Goal: Task Accomplishment & Management: Manage account settings

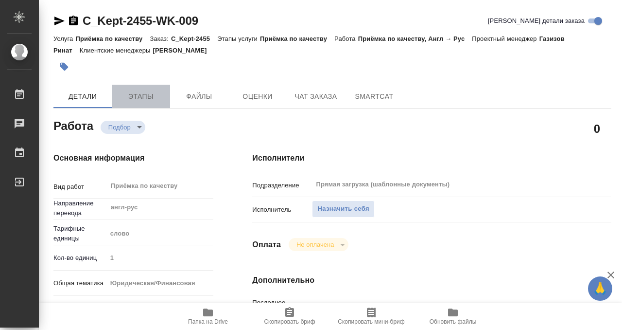
click at [141, 94] on span "Этапы" at bounding box center [141, 96] width 47 height 12
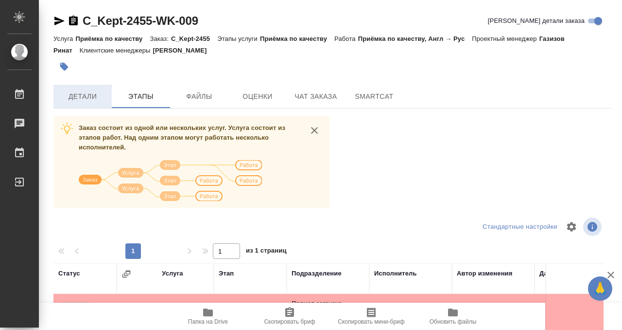
click at [77, 91] on span "Детали" at bounding box center [82, 96] width 47 height 12
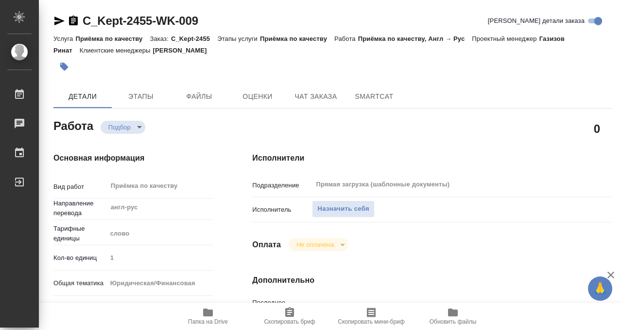
type textarea "x"
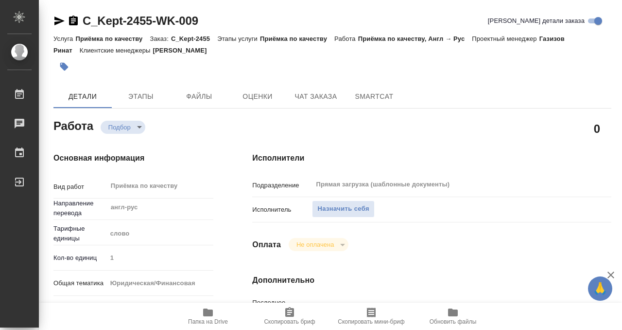
type textarea "x"
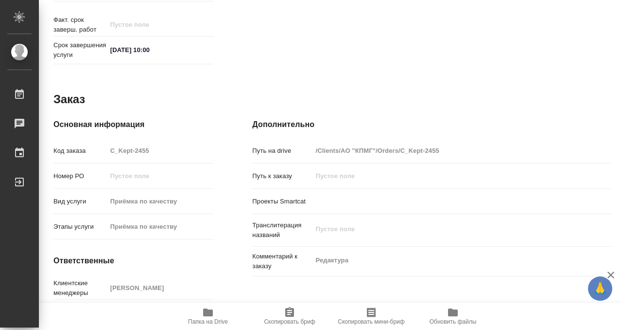
scroll to position [519, 0]
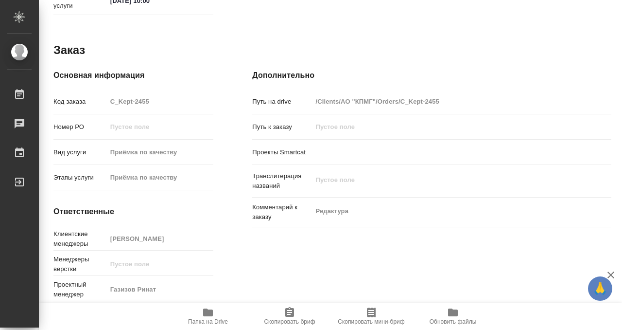
type textarea "x"
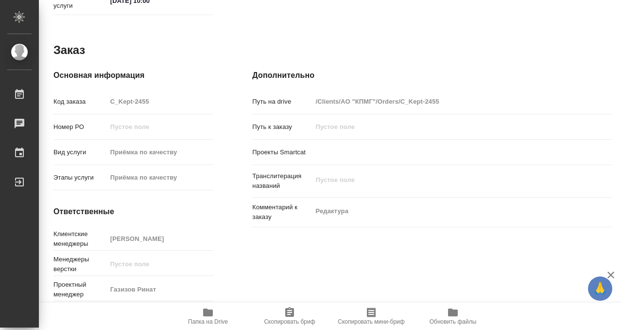
click at [204, 316] on icon "button" at bounding box center [208, 312] width 12 height 12
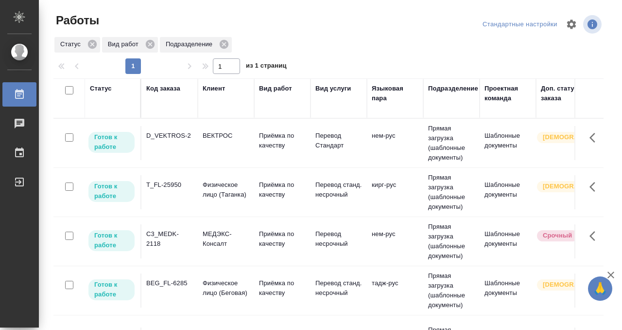
click at [172, 284] on div "BEG_FL-6285" at bounding box center [169, 283] width 47 height 10
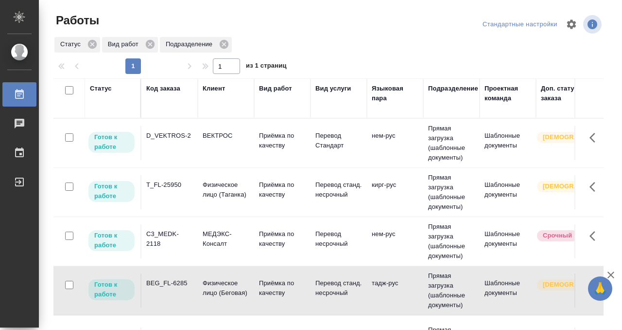
click at [172, 284] on div "BEG_FL-6285" at bounding box center [169, 283] width 47 height 10
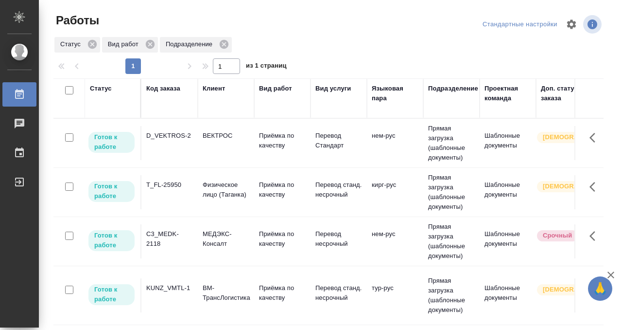
click at [104, 90] on div "Статус" at bounding box center [101, 89] width 22 height 10
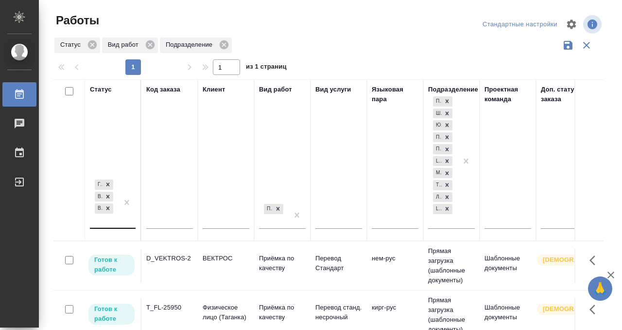
click at [107, 221] on div "Готов к работе В работе В ожидании" at bounding box center [104, 202] width 28 height 50
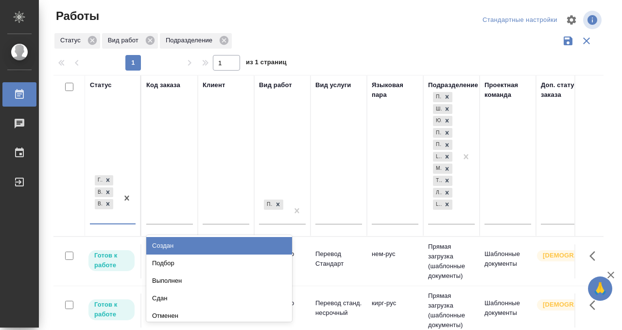
scroll to position [5, 0]
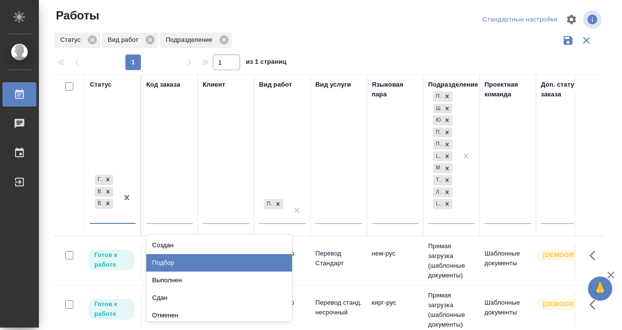
click at [189, 263] on div "Подбор" at bounding box center [219, 262] width 146 height 17
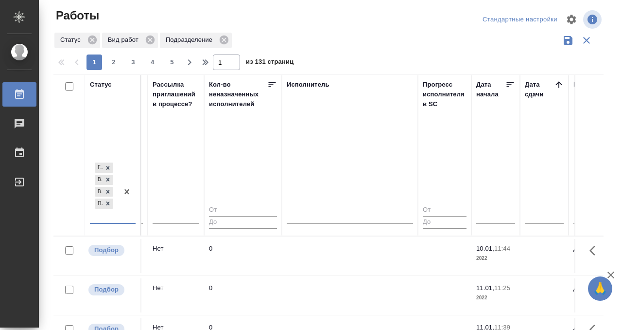
scroll to position [0, 610]
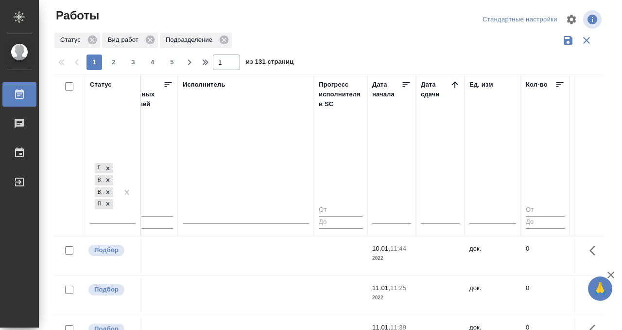
click at [454, 84] on icon at bounding box center [455, 84] width 6 height 6
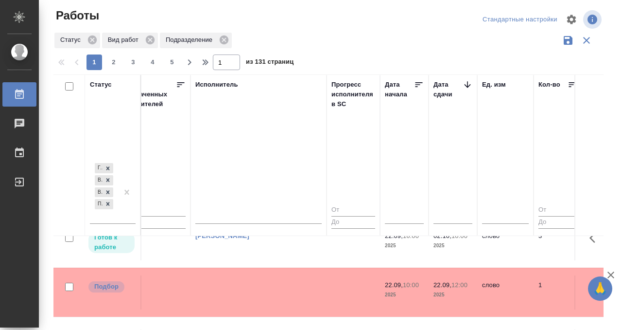
scroll to position [21, 597]
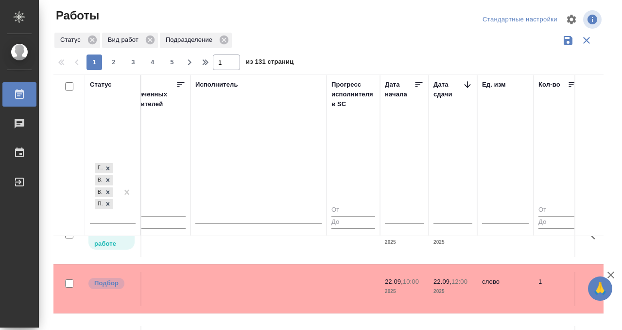
click at [299, 291] on td at bounding box center [259, 289] width 136 height 34
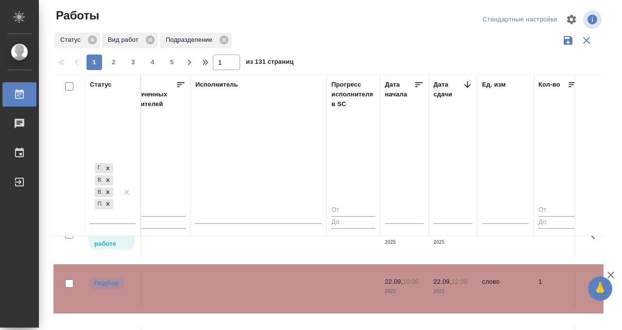
click at [299, 291] on td at bounding box center [259, 289] width 136 height 34
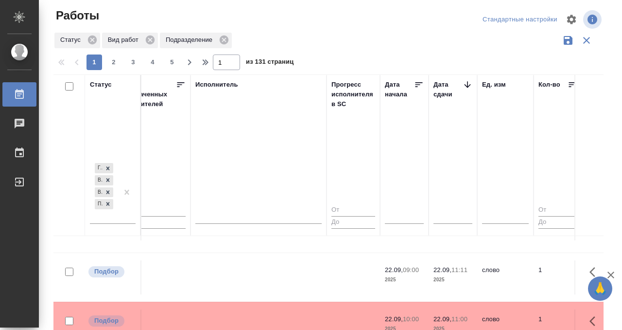
click at [268, 261] on td at bounding box center [259, 277] width 136 height 34
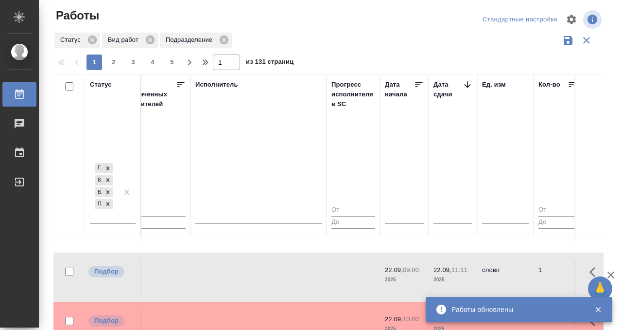
scroll to position [168, 597]
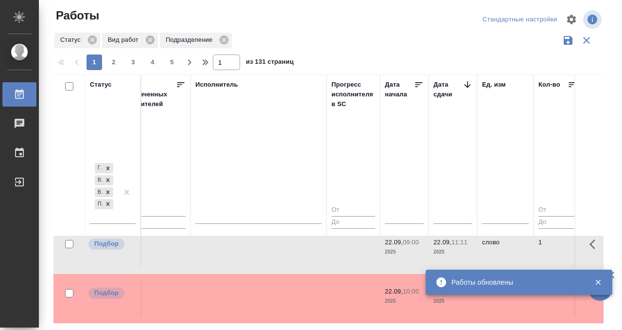
click at [244, 281] on td at bounding box center [259, 298] width 136 height 34
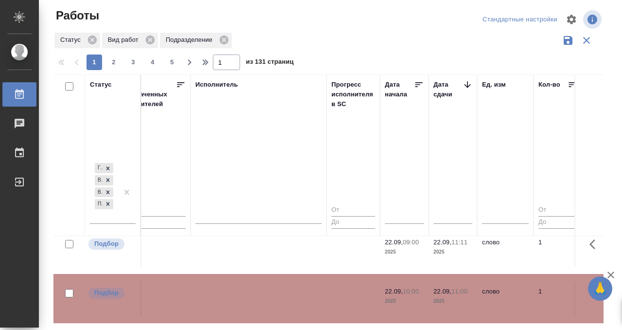
scroll to position [268, 597]
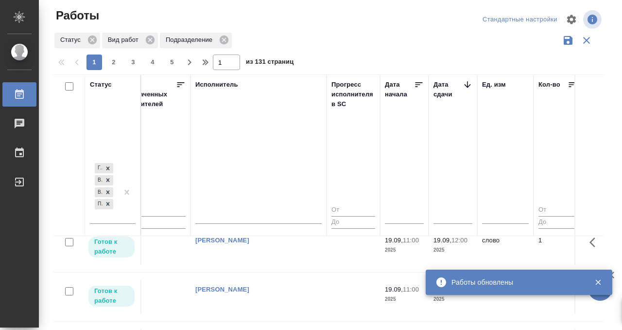
click at [18, 89] on div "Работы" at bounding box center [7, 94] width 24 height 15
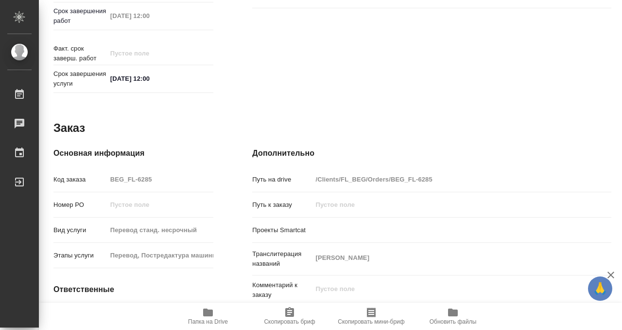
scroll to position [519, 0]
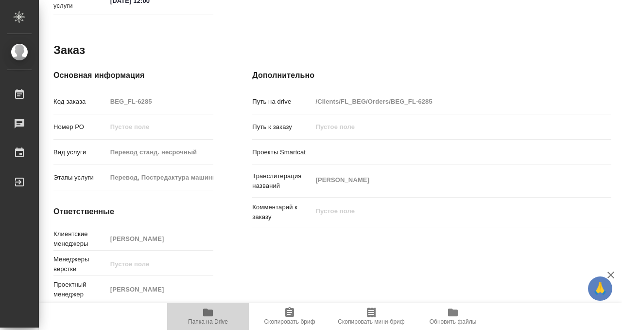
click at [210, 311] on icon "button" at bounding box center [208, 312] width 10 height 8
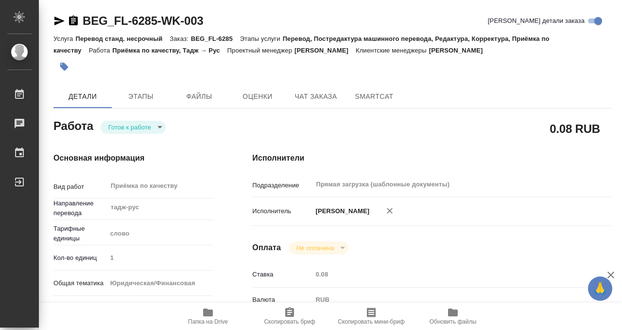
click at [66, 60] on button "button" at bounding box center [63, 66] width 21 height 21
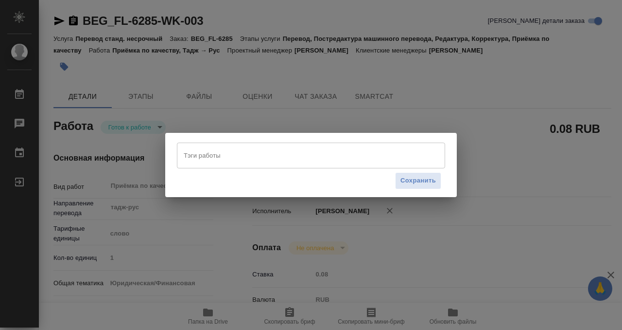
click at [256, 157] on input "Тэги работы" at bounding box center [301, 155] width 241 height 17
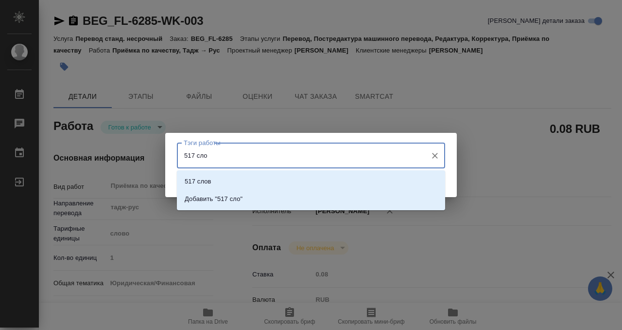
type input "517 слов"
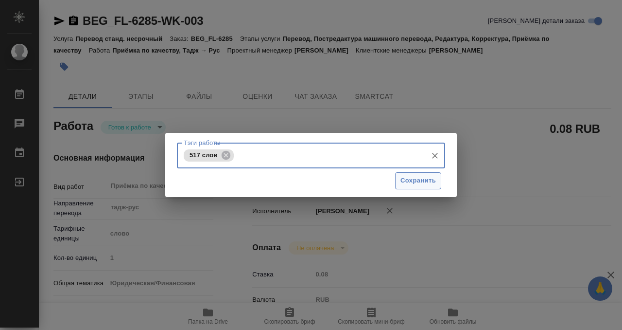
click at [419, 183] on span "Сохранить" at bounding box center [418, 180] width 35 height 11
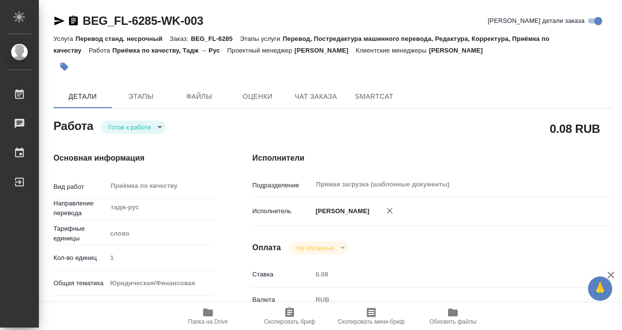
type input "readyForWork"
type input "тадж-рус"
type input "5a8b1489cc6b4906c91bfd90"
type input "1"
type input "yr-fn"
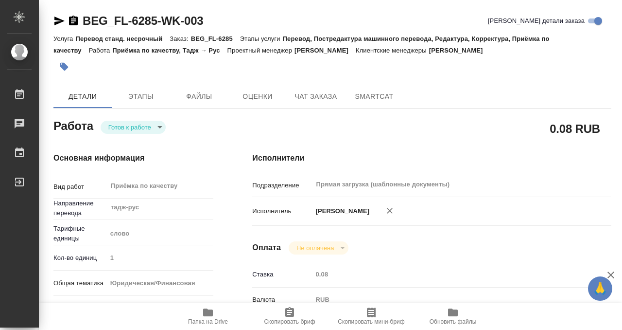
type input "5a8b8b956a9677013d343cfe"
checkbox input "true"
type input "18.09.2025 17:21"
type input "19.09.2025 12:00"
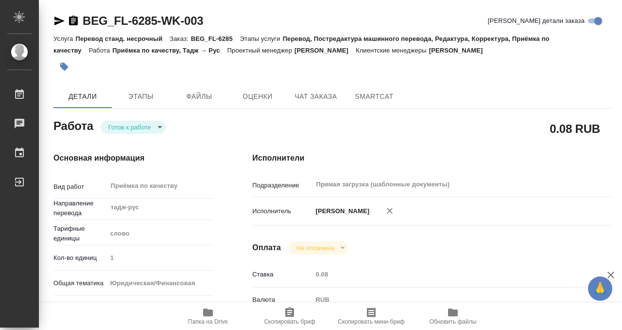
type input "Прямая загрузка (шаблонные документы)"
type input "notPayed"
type input "0.08"
type input "RUB"
type input "[PERSON_NAME]"
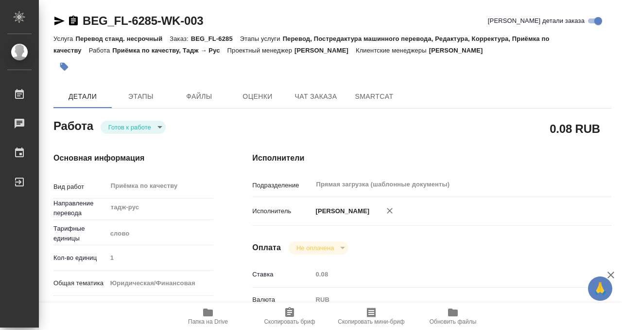
type input "BEG_FL-6285"
type input "Перевод станд. несрочный"
type input "Перевод, Постредактура машинного перевода, Редактура, Корректура, Приёмка по ка…"
type input "[PERSON_NAME]"
type input "/Clients/FL_BEG/Orders/BEG_FL-6285"
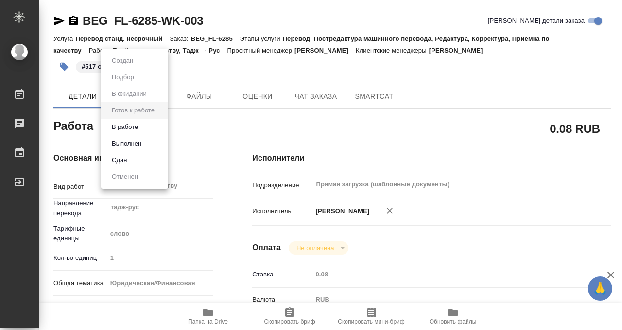
click at [147, 127] on body "🙏 .cls-1 fill:#fff; AWATERA Kobzeva Elizaveta Работы 0 Чаты График Выйти BEG_FL…" at bounding box center [311, 165] width 622 height 330
click at [143, 142] on button "Выполнен" at bounding box center [126, 143] width 35 height 11
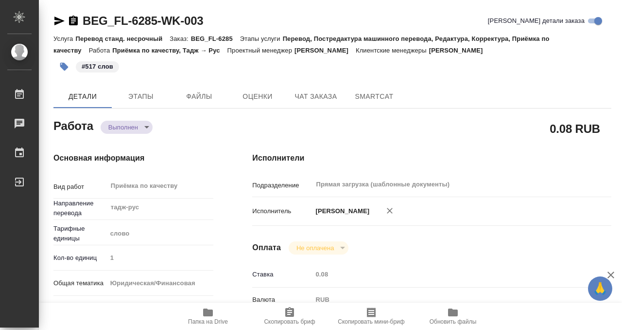
type textarea "x"
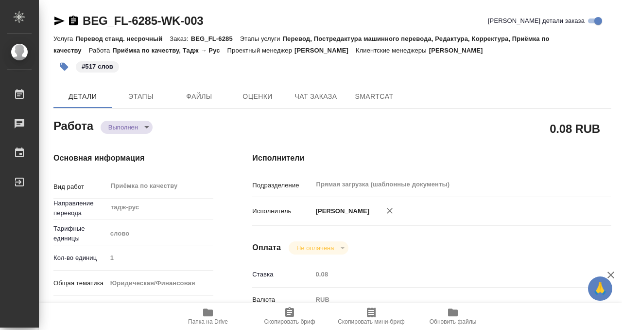
type textarea "x"
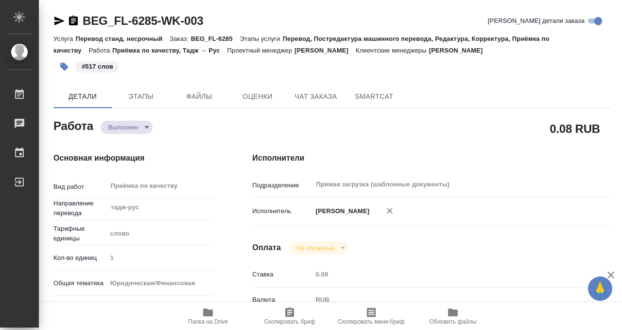
click at [73, 20] on icon "button" at bounding box center [74, 21] width 12 height 12
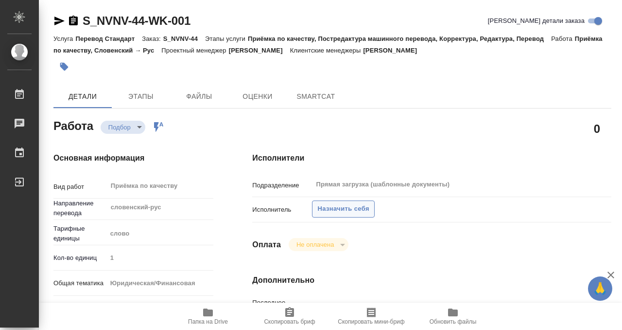
click at [336, 207] on span "Назначить себя" at bounding box center [343, 208] width 52 height 11
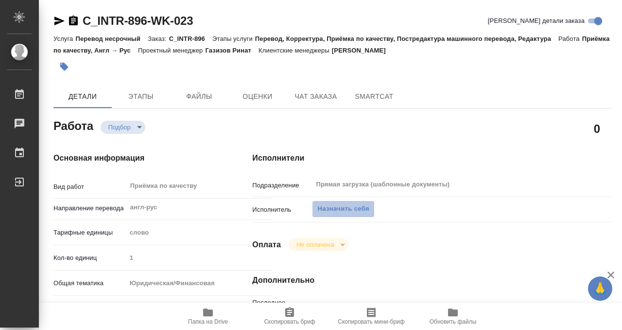
click at [348, 217] on button "Назначить себя" at bounding box center [343, 208] width 62 height 17
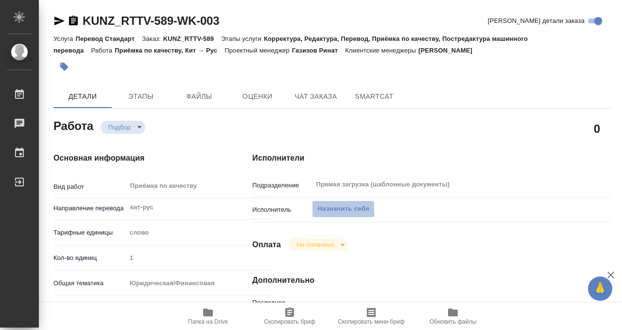
click at [335, 212] on span "Назначить себя" at bounding box center [343, 208] width 52 height 11
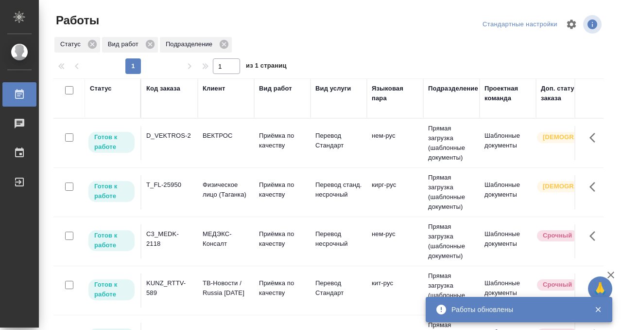
click at [181, 139] on div "D_VEKTROS-2" at bounding box center [169, 136] width 47 height 10
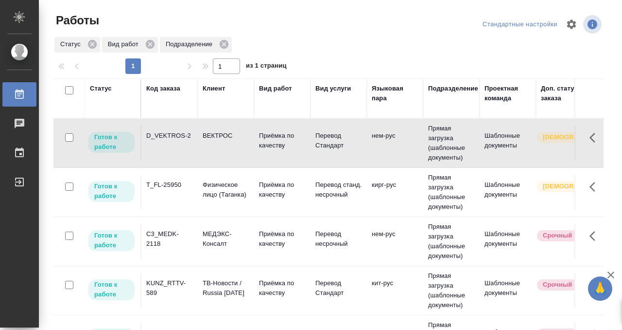
click at [181, 139] on div "D_VEKTROS-2" at bounding box center [169, 136] width 47 height 10
click at [172, 184] on div "T_FL-25950" at bounding box center [169, 185] width 47 height 10
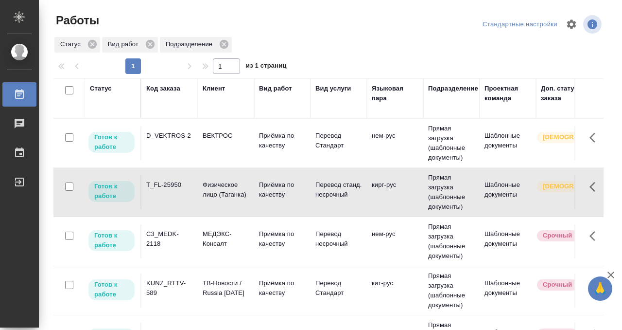
click at [172, 184] on div "T_FL-25950" at bounding box center [169, 185] width 47 height 10
click at [166, 244] on td "C3_MEDK-2118" at bounding box center [169, 241] width 56 height 34
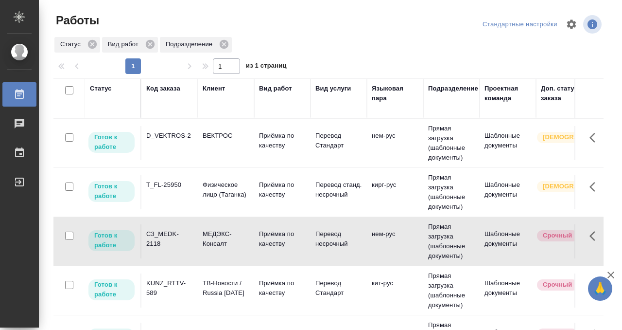
click at [177, 233] on div "C3_MEDK-2118" at bounding box center [169, 238] width 47 height 19
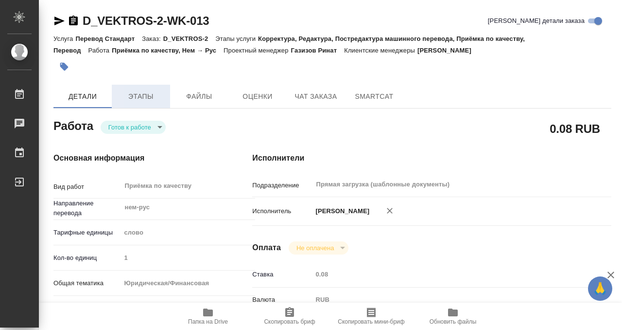
click at [142, 101] on span "Этапы" at bounding box center [141, 96] width 47 height 12
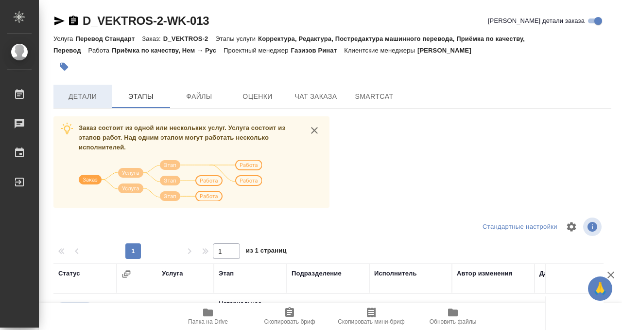
click at [94, 87] on button "Детали" at bounding box center [82, 96] width 58 height 23
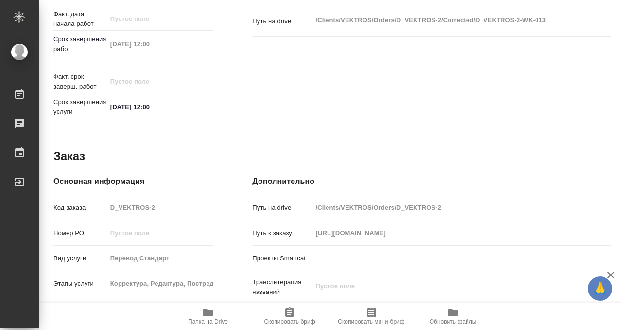
scroll to position [519, 0]
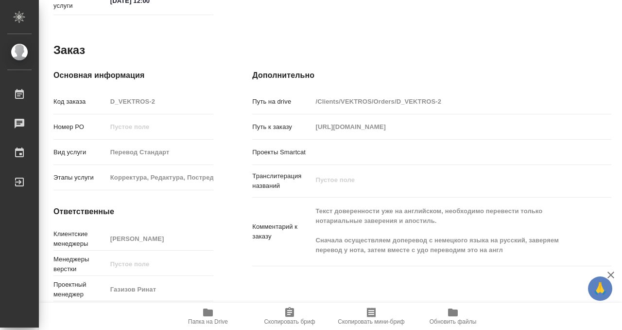
click at [208, 312] on icon "button" at bounding box center [208, 312] width 10 height 8
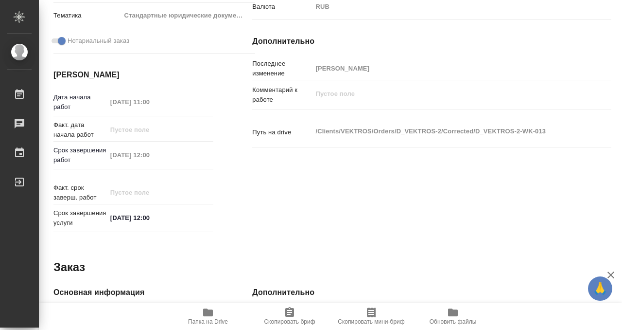
scroll to position [0, 0]
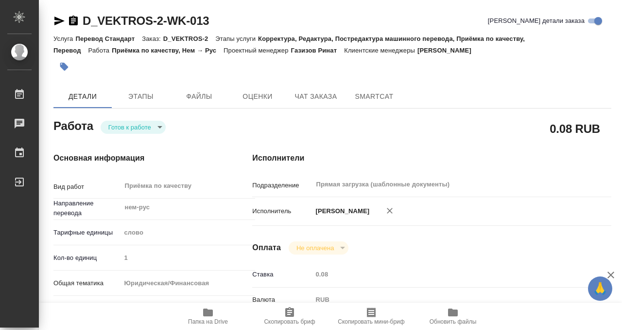
click at [66, 63] on icon "button" at bounding box center [64, 67] width 10 height 10
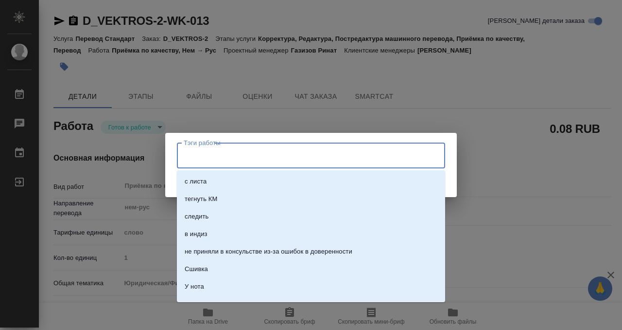
click at [228, 154] on input "Тэги работы" at bounding box center [301, 155] width 241 height 17
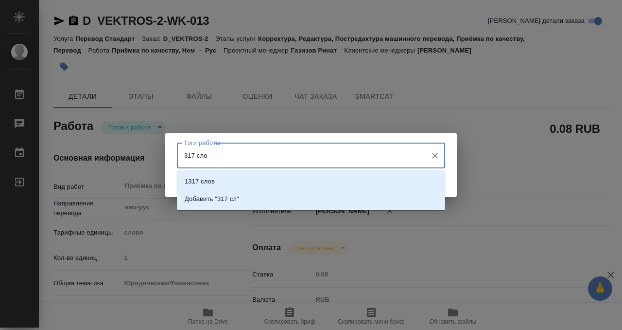
type input "317 слов"
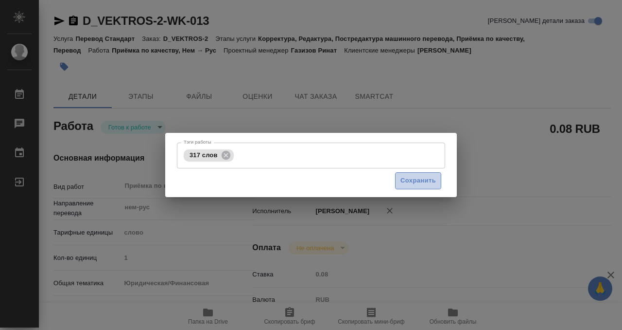
click at [435, 177] on span "Сохранить" at bounding box center [418, 180] width 35 height 11
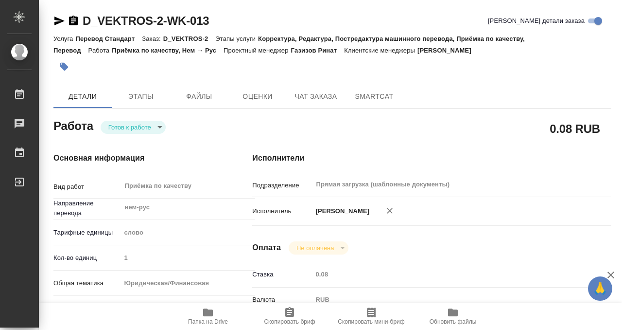
type input "readyForWork"
type textarea "Приёмка по качеству"
type textarea "x"
type input "нем-рус"
type input "5a8b1489cc6b4906c91bfd90"
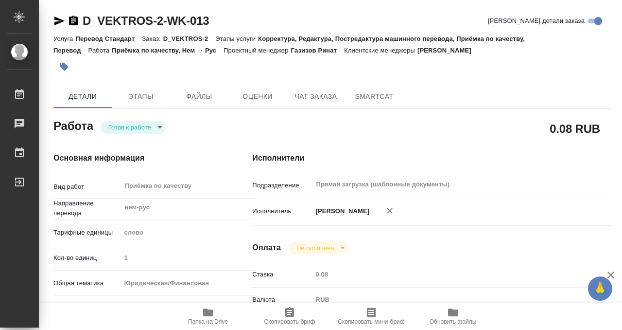
type input "1"
type input "yr-fn"
type input "5f647205b73bc97568ca66bf"
checkbox input "true"
type input "19.09.2025 11:00"
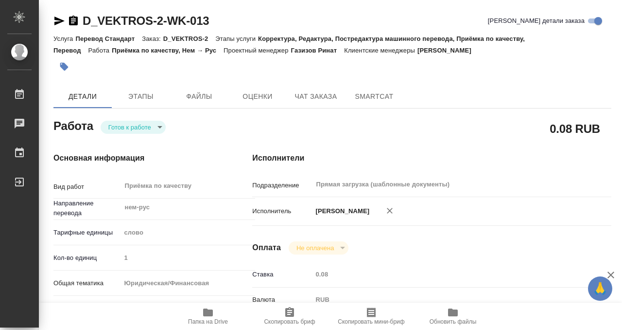
type input "19.09.2025 12:00"
type input "24.09.2025 12:00"
type input "Прямая загрузка (шаблонные документы)"
type input "notPayed"
type input "0.08"
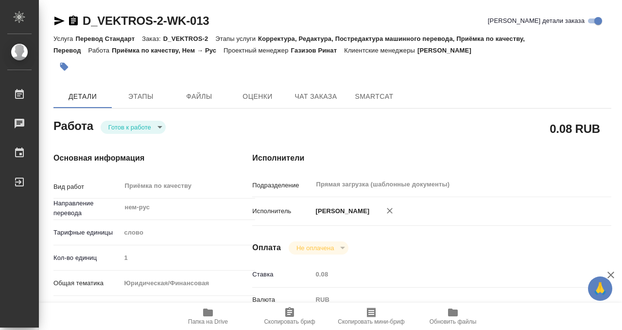
type input "RUB"
type input "[PERSON_NAME]"
type textarea "x"
type textarea "/Clients/VEKTROS/Orders/D_VEKTROS-2/Corrected/D_VEKTROS-2-WK-013"
type textarea "x"
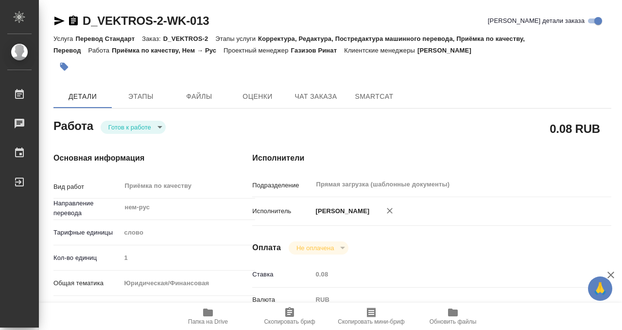
type input "D_VEKTROS-2"
type input "Перевод Стандарт"
type input "Корректура, Редактура, Постредактура машинного перевода, Приёмка по качеству, П…"
type input "[PERSON_NAME]"
type input "/Clients/VEKTROS/Orders/D_VEKTROS-2"
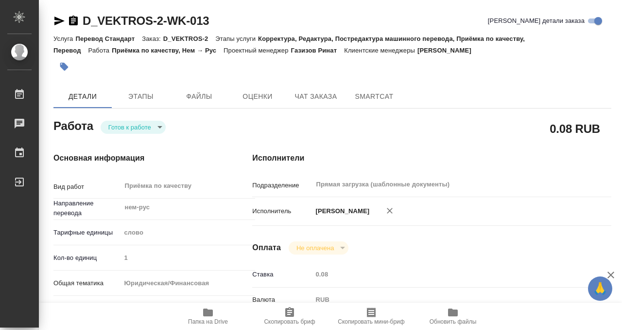
type input "https://drive.awatera.com/s/2JXSHripcwCm3Ng"
type textarea "x"
type textarea "Текст доверенности уже на английском, необходимо перевести только нотариальные …"
type textarea "x"
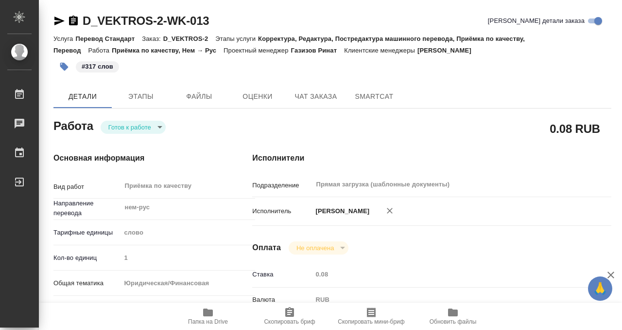
type textarea "x"
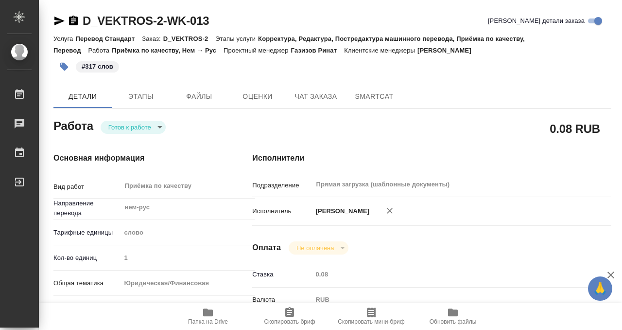
type textarea "x"
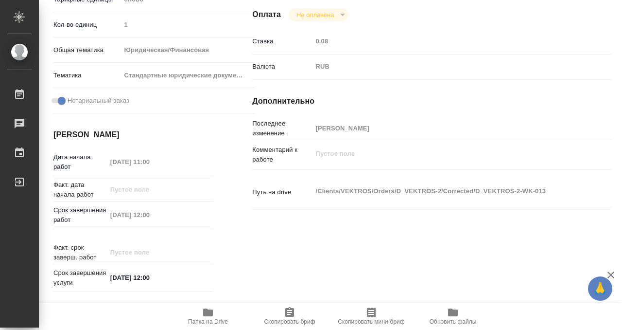
scroll to position [279, 0]
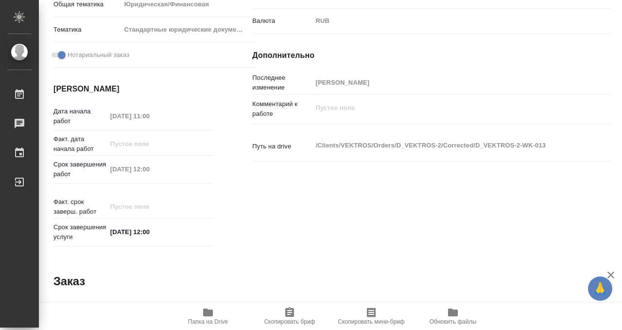
type textarea "x"
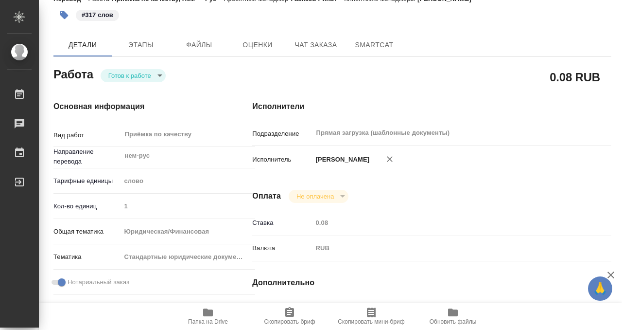
scroll to position [0, 0]
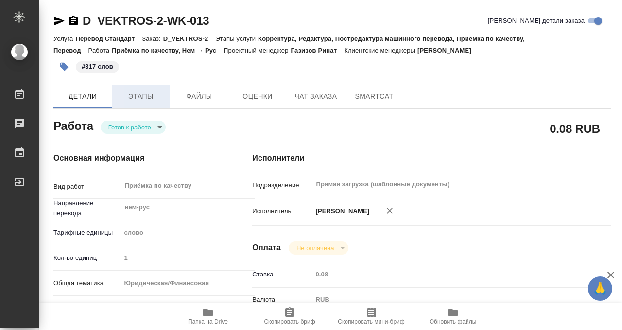
click at [124, 99] on span "Этапы" at bounding box center [141, 96] width 47 height 12
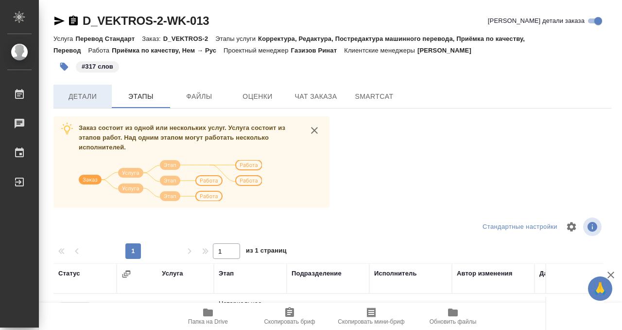
click at [89, 92] on span "Детали" at bounding box center [82, 96] width 47 height 12
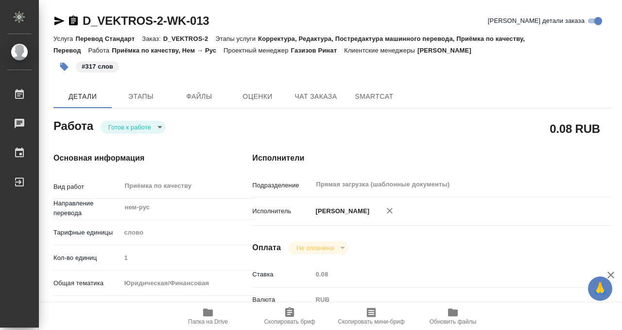
type textarea "x"
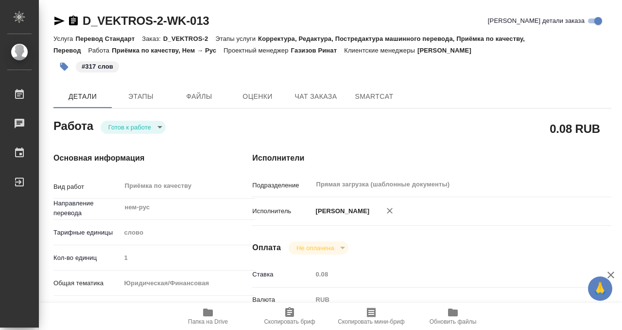
type textarea "x"
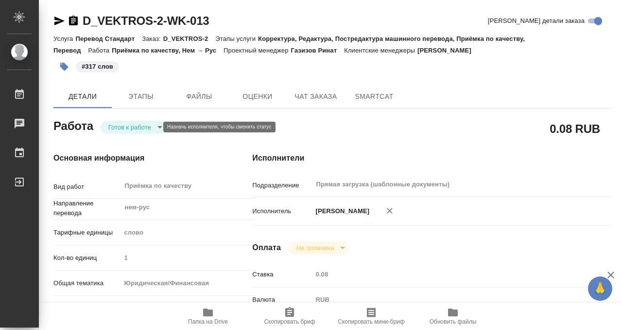
click at [150, 125] on body "🙏 .cls-1 fill:#fff; AWATERA Kobzeva Elizaveta Работы 0 Чаты График Выйти D_VEKT…" at bounding box center [311, 165] width 622 height 330
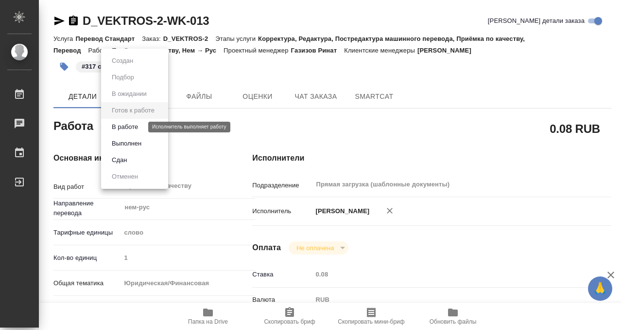
click at [139, 129] on button "В работе" at bounding box center [125, 127] width 32 height 11
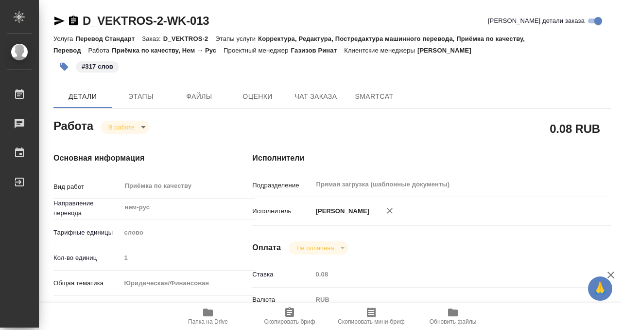
type textarea "x"
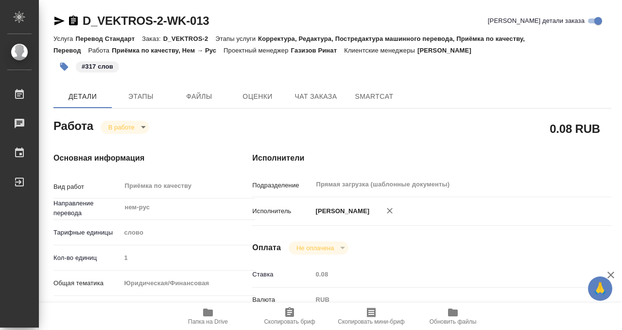
type textarea "x"
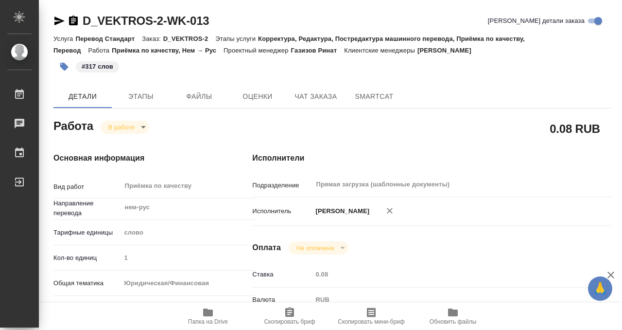
click at [72, 23] on icon "button" at bounding box center [74, 21] width 12 height 12
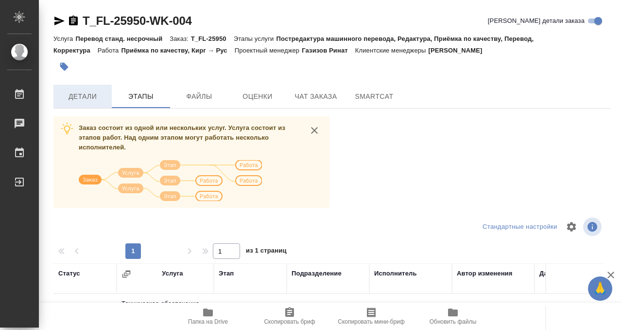
click at [82, 89] on button "Детали" at bounding box center [82, 96] width 58 height 23
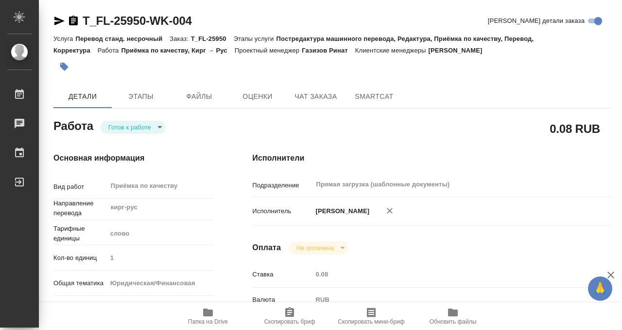
type textarea "x"
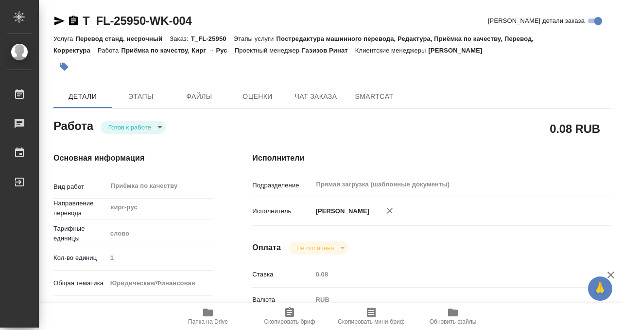
type textarea "x"
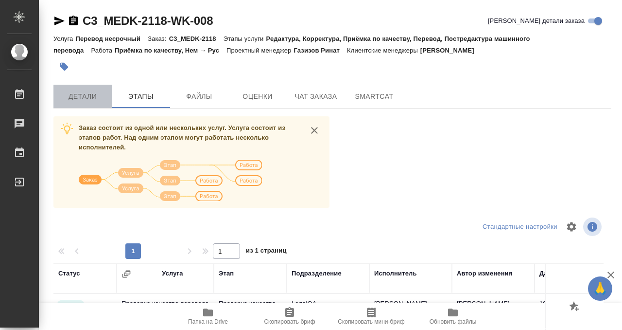
click at [75, 95] on span "Детали" at bounding box center [82, 96] width 47 height 12
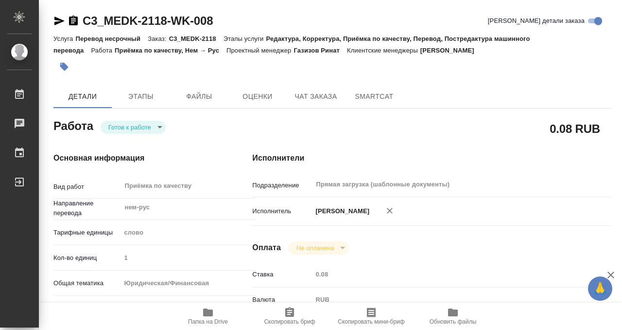
type textarea "x"
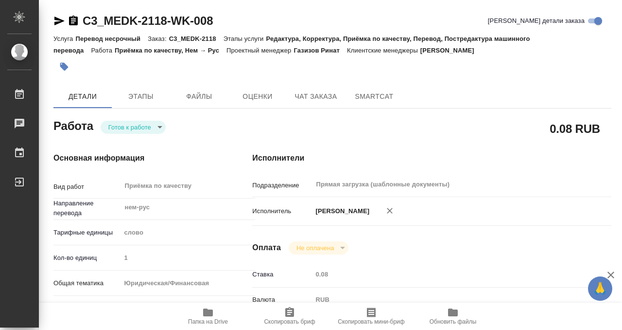
type textarea "x"
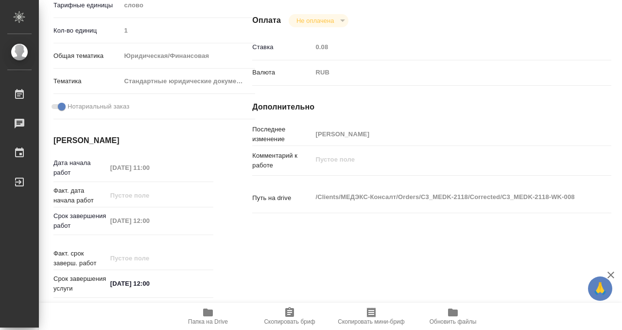
scroll to position [519, 0]
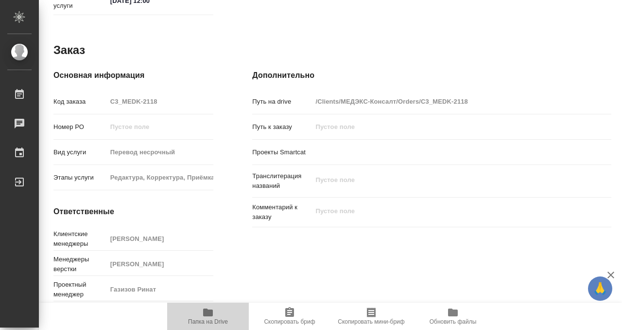
click at [207, 307] on icon "button" at bounding box center [208, 312] width 12 height 12
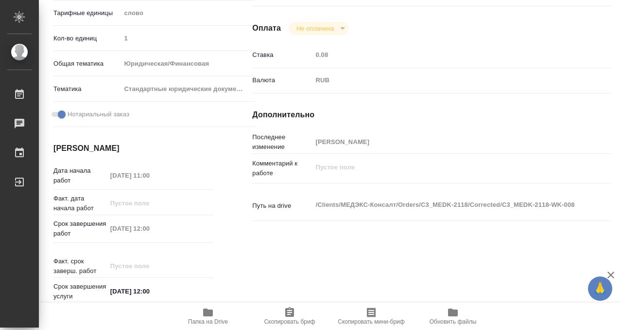
scroll to position [0, 0]
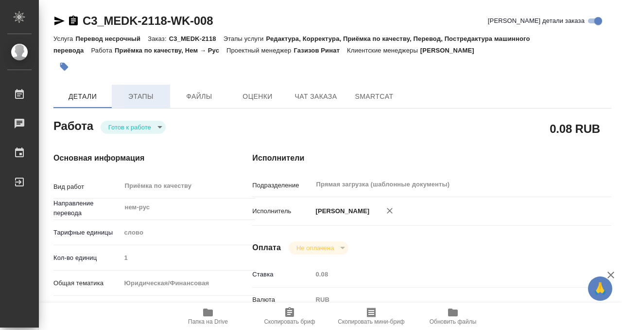
click at [147, 100] on span "Этапы" at bounding box center [141, 96] width 47 height 12
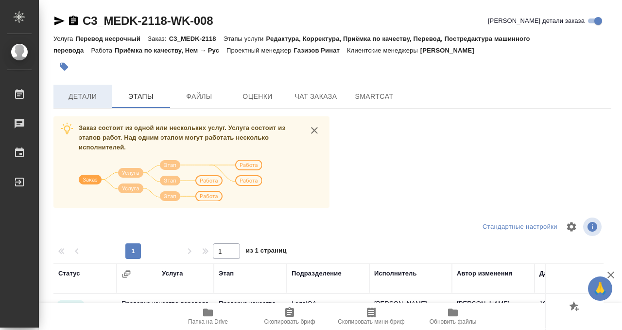
click at [90, 92] on span "Детали" at bounding box center [82, 96] width 47 height 12
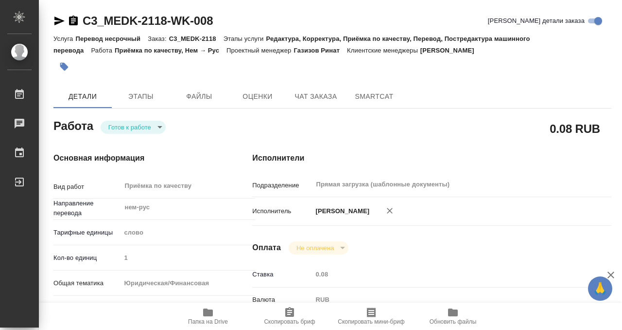
type textarea "x"
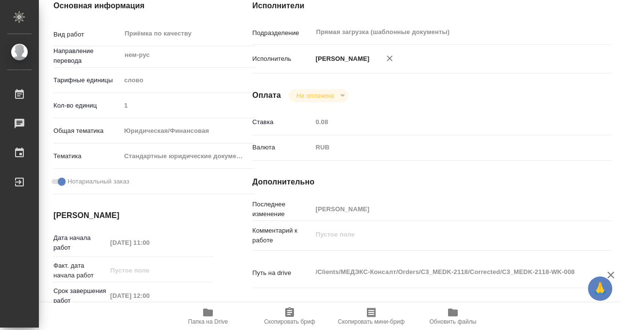
type textarea "x"
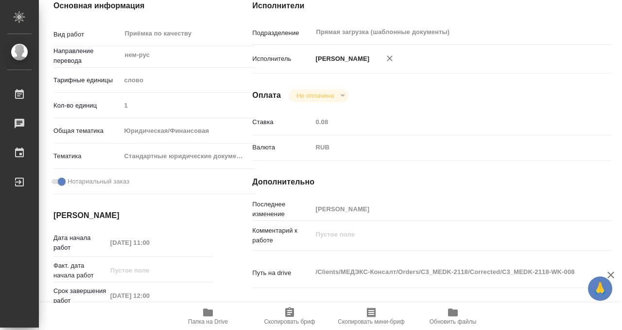
scroll to position [519, 0]
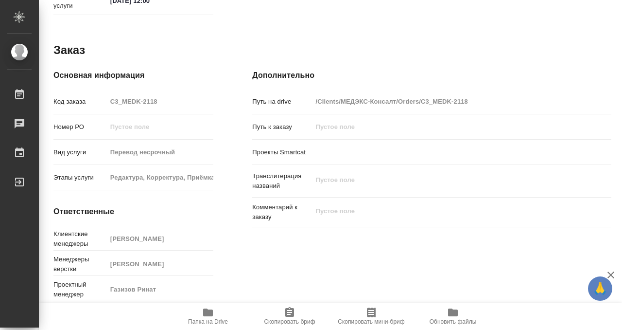
click at [202, 307] on span "Папка на Drive" at bounding box center [208, 315] width 70 height 18
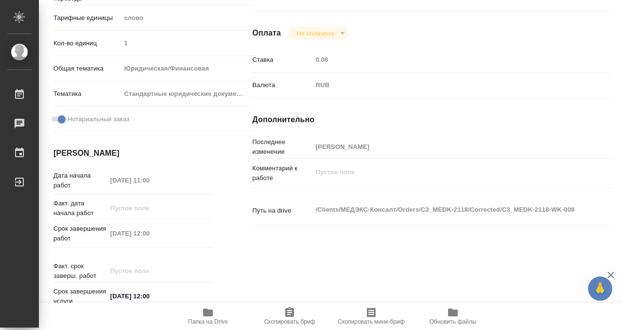
scroll to position [0, 0]
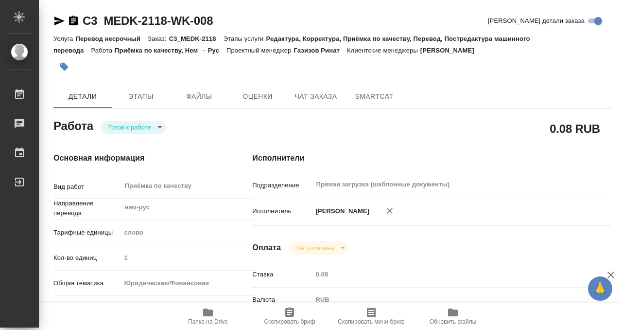
click at [63, 70] on icon "button" at bounding box center [64, 67] width 10 height 10
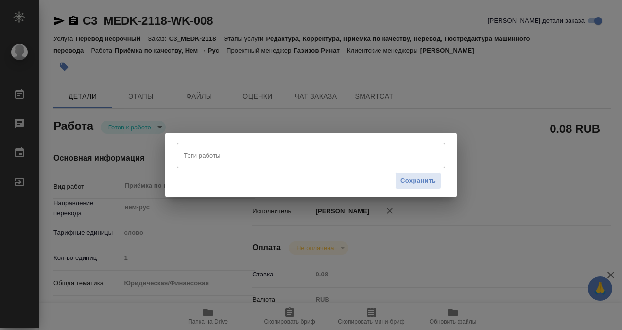
click at [219, 160] on input "Тэги работы" at bounding box center [301, 155] width 241 height 17
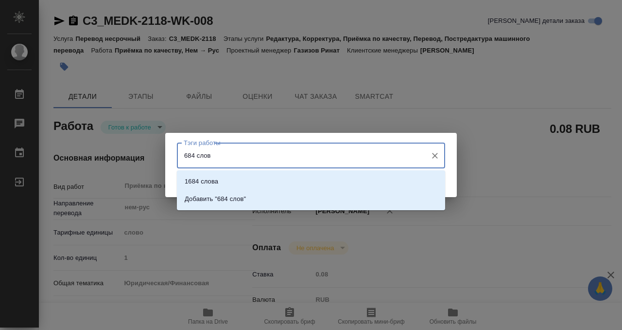
type input "684 слова"
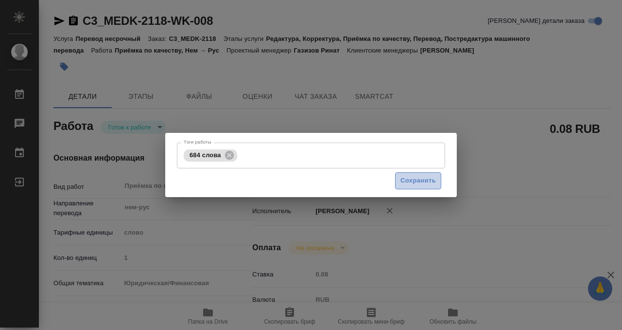
click at [411, 185] on span "Сохранить" at bounding box center [418, 180] width 35 height 11
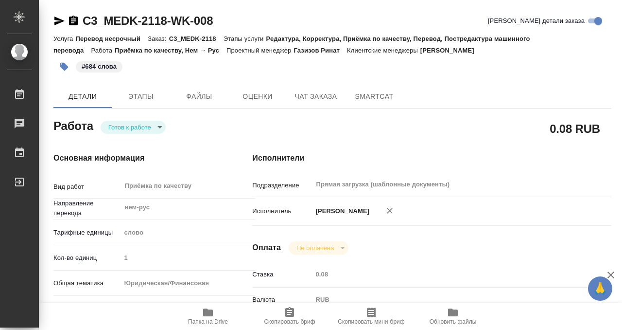
type input "readyForWork"
type textarea "Приёмка по качеству"
type textarea "x"
type input "нем-рус"
type input "5a8b1489cc6b4906c91bfd90"
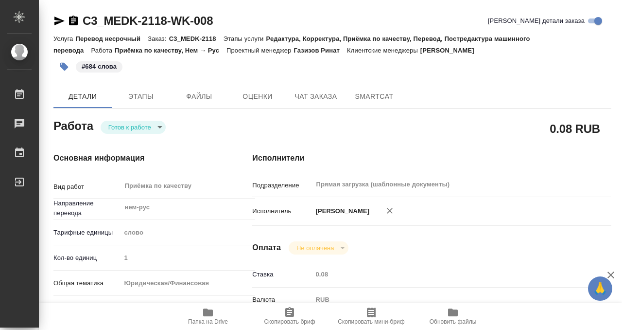
type input "1"
type input "yr-fn"
type input "5f647205b73bc97568ca66bf"
checkbox input "true"
type input "[DATE] 11:00"
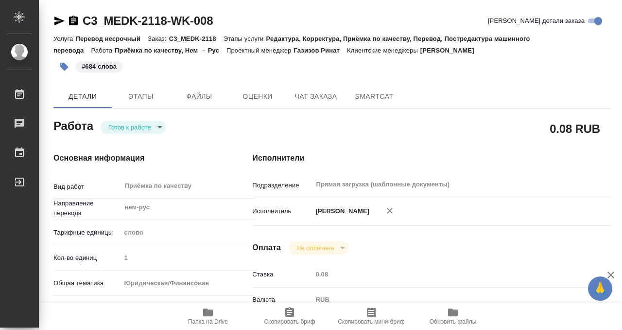
type input "[DATE] 12:00"
type input "Прямая загрузка (шаблонные документы)"
type input "notPayed"
type input "0.08"
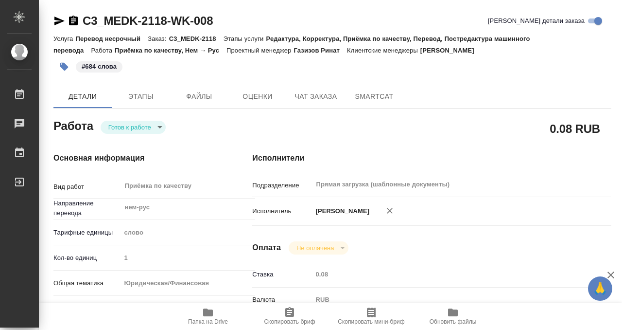
type input "RUB"
type input "[PERSON_NAME]"
type textarea "x"
type textarea "/Clients/МЕДЭКС-Консалт/Orders/C3_MEDK-2118/Corrected/C3_MEDK-2118-WK-008"
type textarea "x"
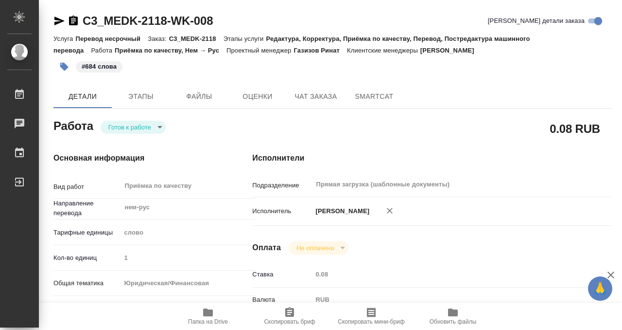
type input "C3_MEDK-2118"
type input "Перевод несрочный"
type input "Редактура, Корректура, Приёмка по качеству, Перевод, Постредактура машинного пе…"
type input "Ильина Екатерина"
type input "Заборова Александра"
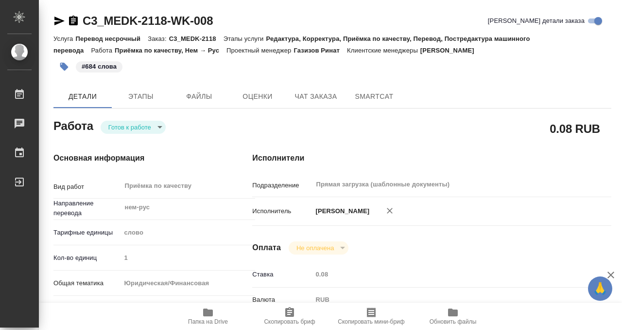
type input "/Clients/МЕДЭКС-Консалт/Orders/C3_MEDK-2118"
type textarea "x"
click at [139, 127] on body "🙏 .cls-1 fill:#fff; AWATERA Kobzeva Elizaveta Работы 0 Чаты График Выйти C3_MED…" at bounding box center [311, 165] width 622 height 330
type textarea "x"
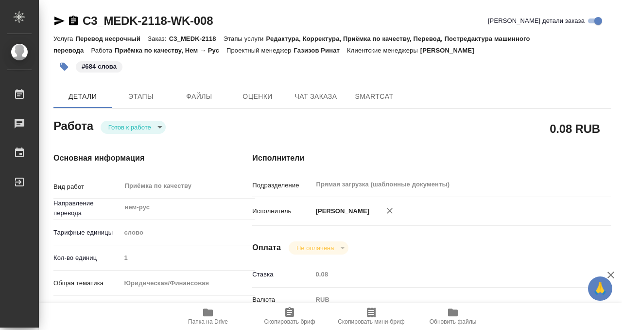
type textarea "x"
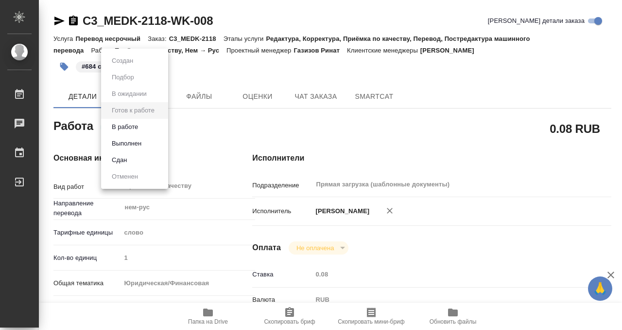
type textarea "x"
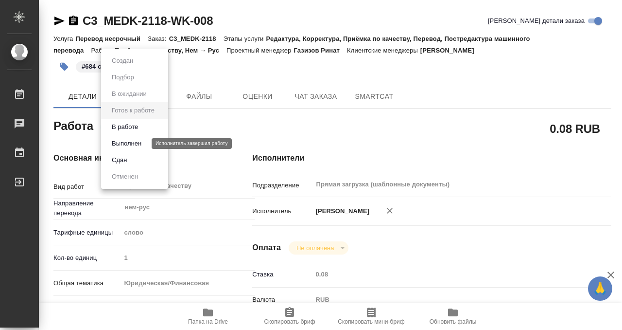
click at [134, 142] on button "Выполнен" at bounding box center [126, 143] width 35 height 11
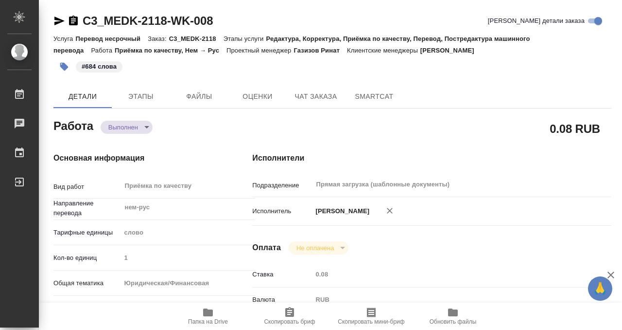
type textarea "x"
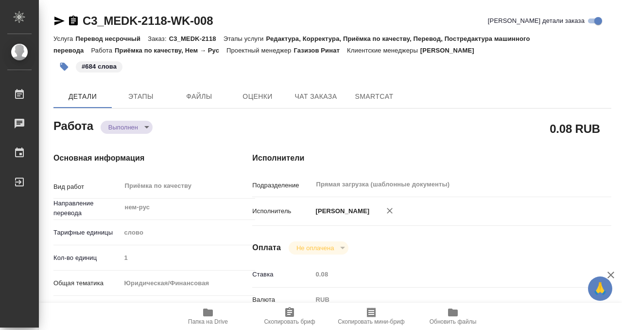
type textarea "x"
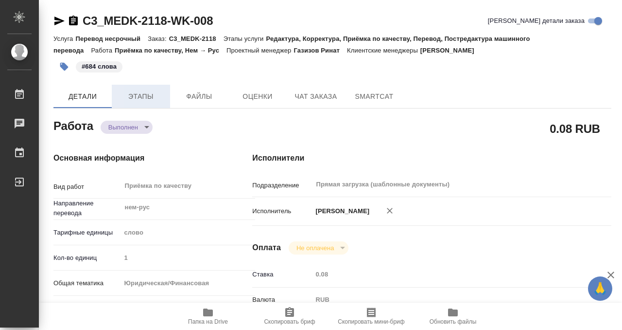
click at [132, 89] on button "Этапы" at bounding box center [141, 96] width 58 height 23
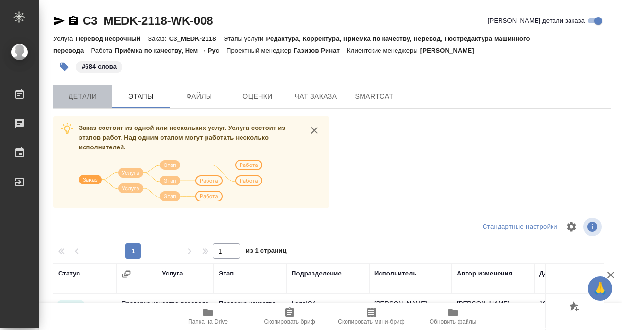
click at [87, 90] on span "Детали" at bounding box center [82, 96] width 47 height 12
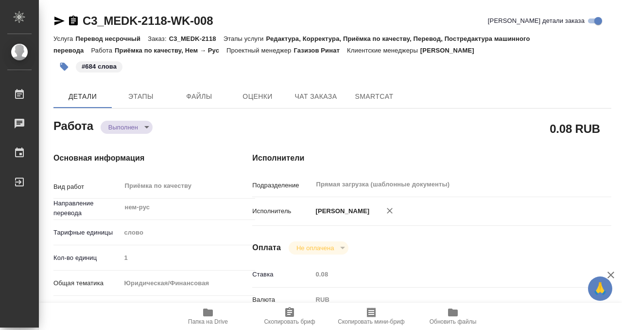
type textarea "x"
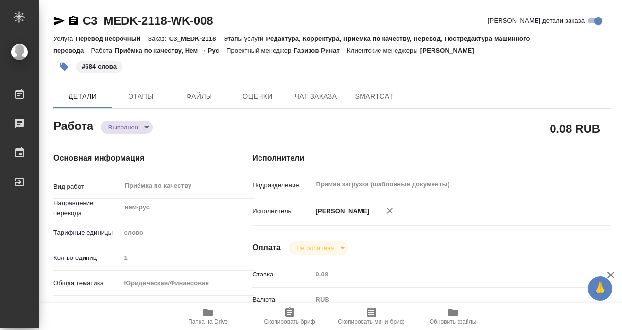
type textarea "x"
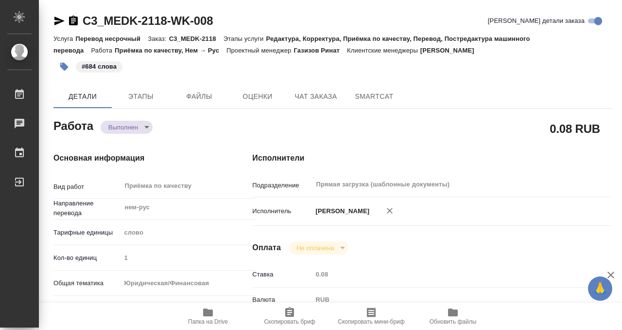
click at [73, 20] on icon "button" at bounding box center [74, 21] width 12 height 12
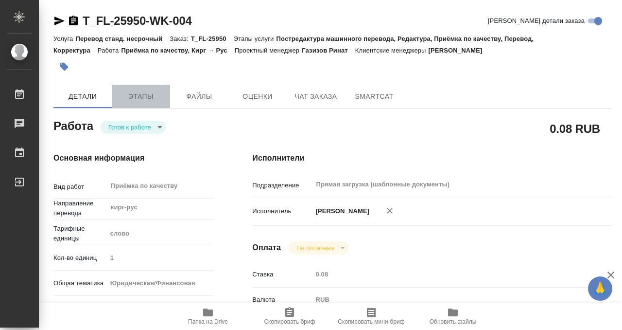
click at [147, 101] on span "Этапы" at bounding box center [141, 96] width 47 height 12
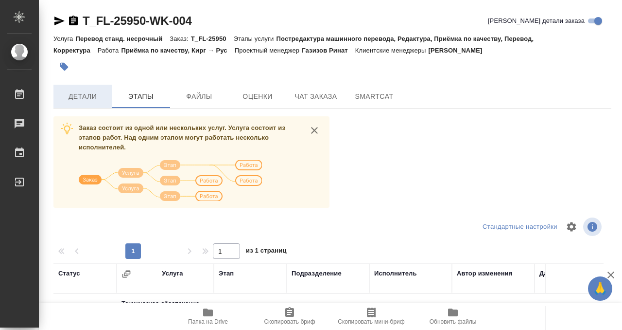
click at [69, 93] on span "Детали" at bounding box center [82, 96] width 47 height 12
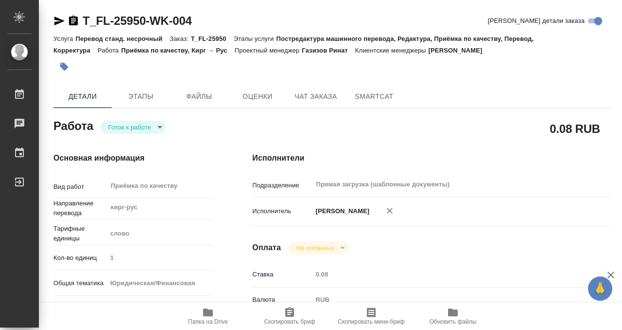
type textarea "x"
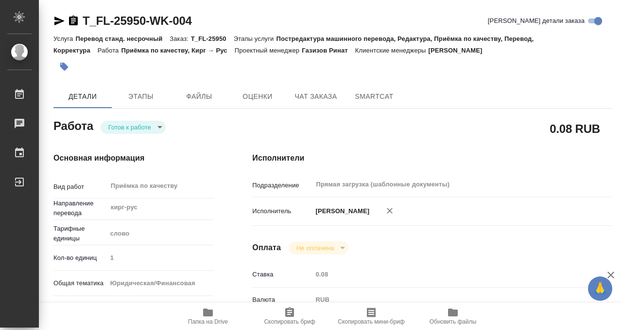
type textarea "x"
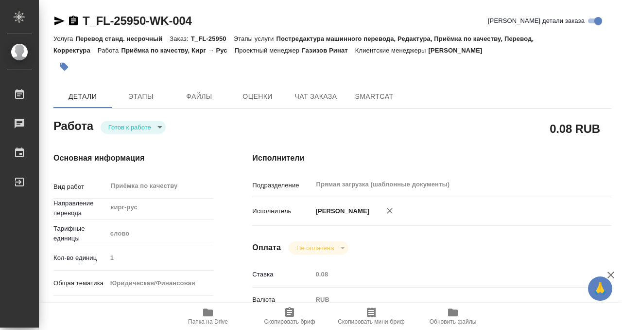
scroll to position [519, 0]
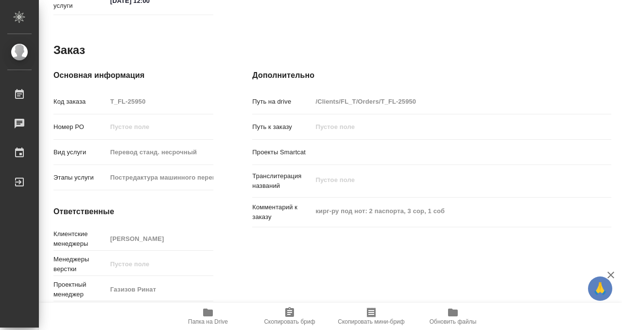
click at [200, 316] on span "Папка на Drive" at bounding box center [208, 315] width 70 height 18
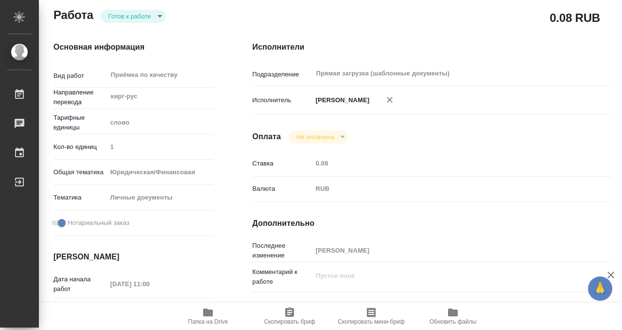
scroll to position [0, 0]
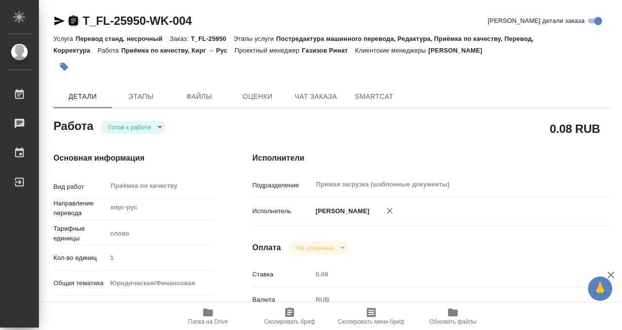
click at [77, 22] on icon "button" at bounding box center [73, 21] width 9 height 10
click at [209, 313] on icon "button" at bounding box center [208, 312] width 10 height 8
click at [143, 103] on button "Этапы" at bounding box center [141, 96] width 58 height 23
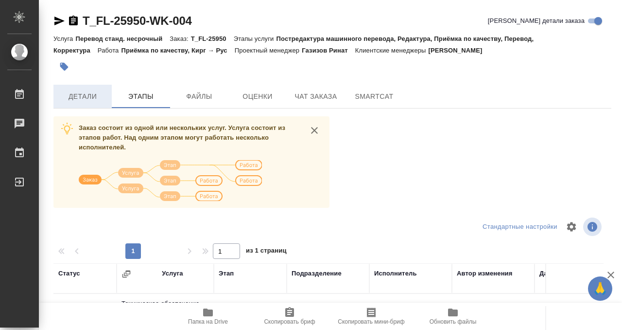
click at [106, 101] on button "Детали" at bounding box center [82, 96] width 58 height 23
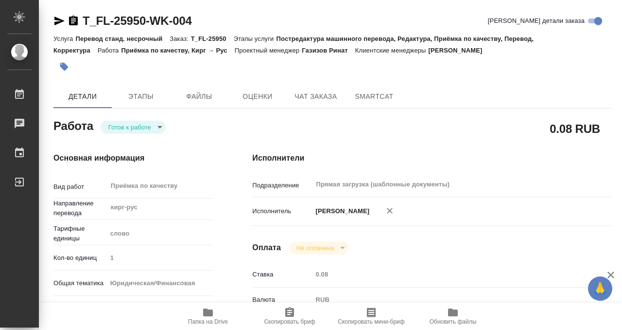
type textarea "x"
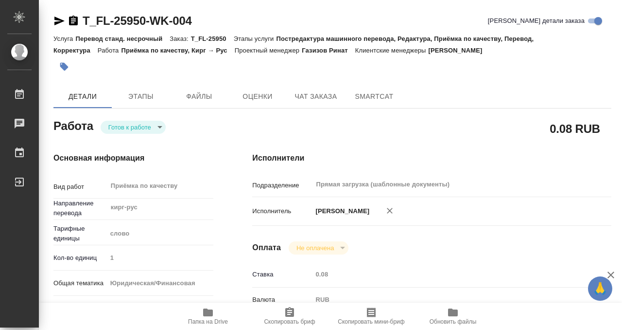
type textarea "x"
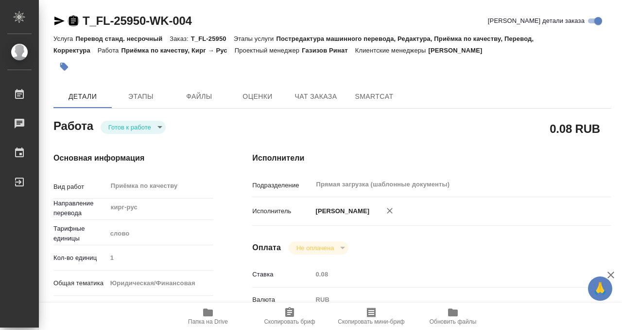
click at [73, 17] on icon "button" at bounding box center [73, 21] width 9 height 10
click at [69, 66] on icon "button" at bounding box center [64, 67] width 10 height 10
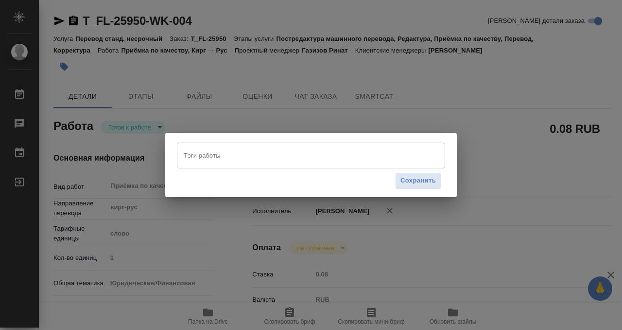
click at [288, 153] on input "Тэги работы" at bounding box center [301, 155] width 241 height 17
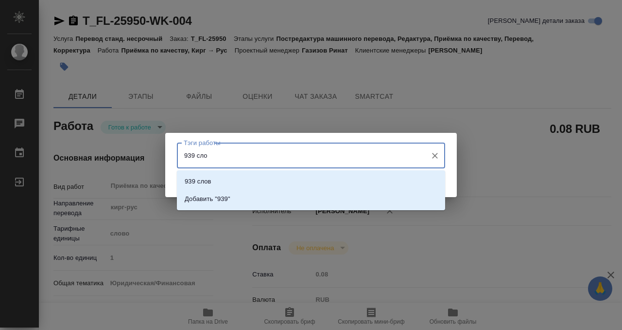
type input "939 слов"
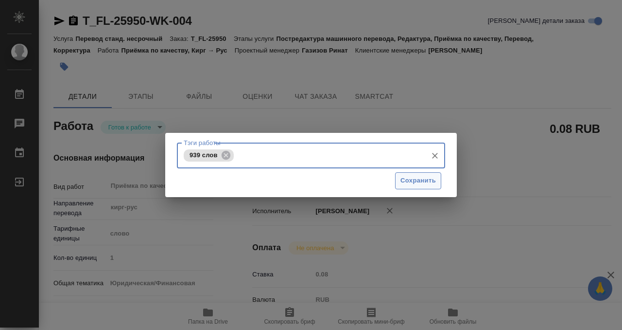
click at [435, 179] on span "Сохранить" at bounding box center [418, 180] width 35 height 11
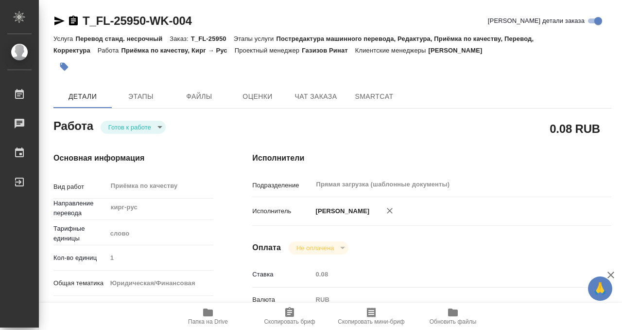
type input "readyForWork"
type textarea "Приёмка по качеству"
type textarea "x"
type input "кирг-рус"
type input "5a8b1489cc6b4906c91bfd90"
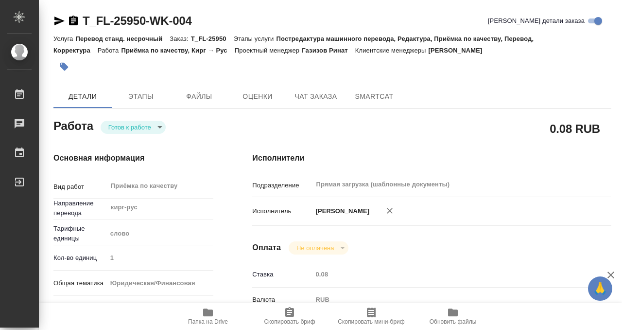
type input "1"
type input "yr-fn"
type input "5a8b8b956a9677013d343cfe"
checkbox input "true"
type input "19.09.2025 11:00"
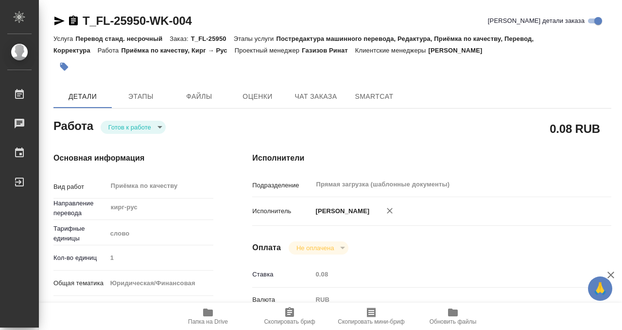
type input "19.09.2025 12:00"
type input "Прямая загрузка (шаблонные документы)"
type input "notPayed"
type input "0.08"
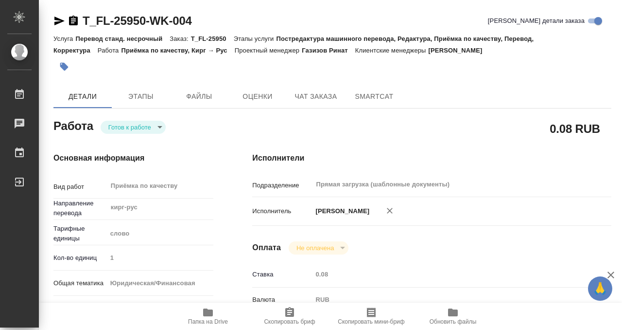
type input "RUB"
type input "[PERSON_NAME]"
type textarea "x"
type textarea "/Clients/FL_T/Orders/T_FL-25950/Corrected/T_FL-25950-WK-004"
type textarea "x"
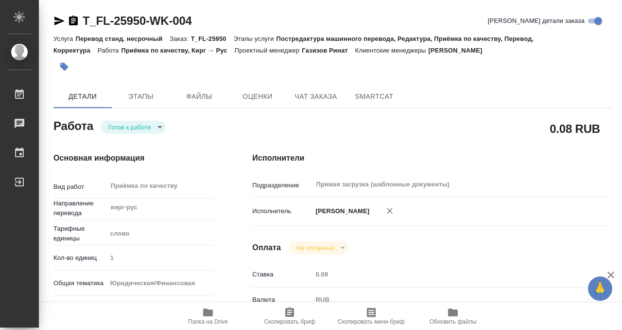
type input "T_FL-25950"
type input "Перевод станд. несрочный"
type input "Постредактура машинного перевода, Редактура, Приёмка по качеству, Перевод, Корр…"
type input "Шульгина Анна"
type input "/Clients/FL_T/Orders/T_FL-25950"
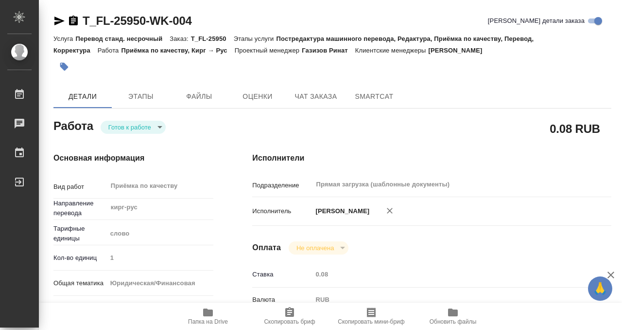
type textarea "x"
type textarea "кирг-ру под нот: 2 паспорта, 3 сор, 1 соб"
type textarea "x"
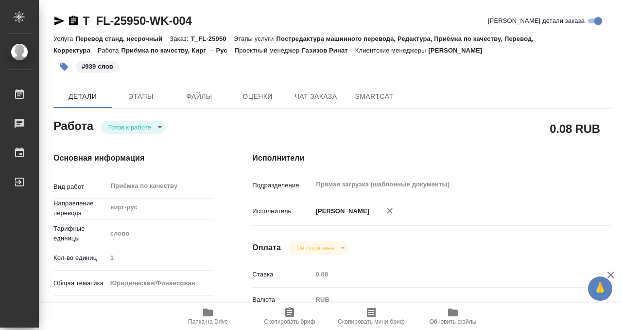
type textarea "x"
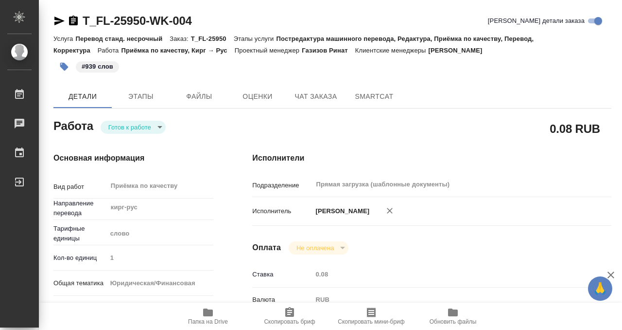
type textarea "x"
click at [159, 126] on body "🙏 .cls-1 fill:#fff; AWATERA Kobzeva Elizaveta Работы 0 Чаты График Выйти T_FL-2…" at bounding box center [311, 165] width 622 height 330
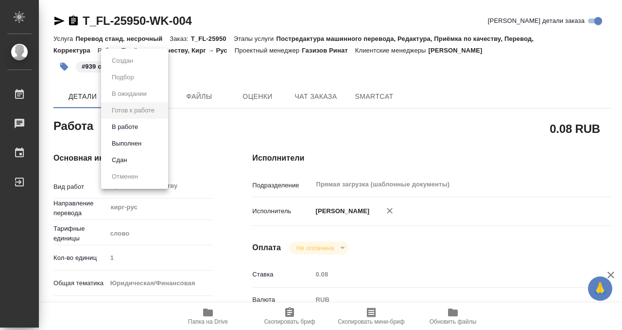
click at [156, 144] on li "Выполнен" at bounding box center [134, 143] width 67 height 17
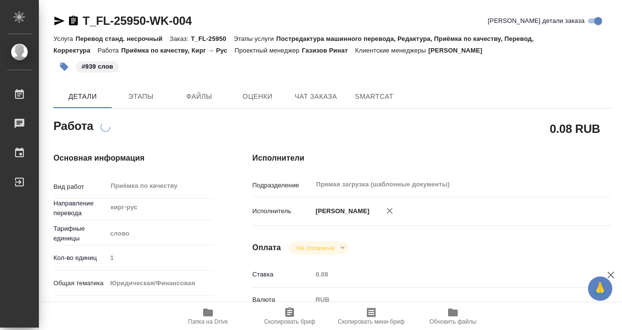
type textarea "x"
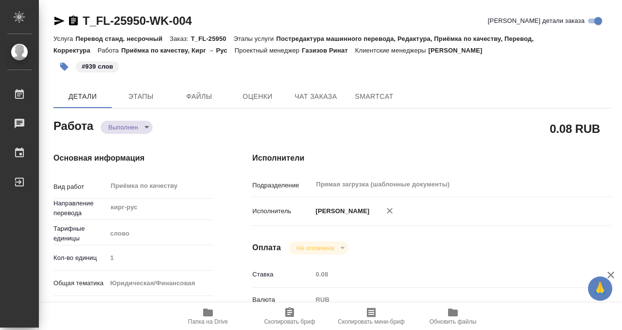
type textarea "x"
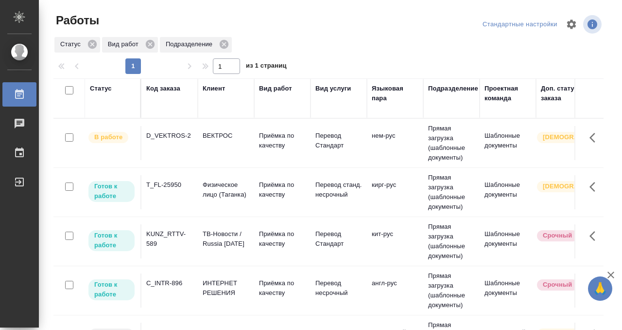
click at [106, 88] on div "Статус" at bounding box center [101, 89] width 22 height 10
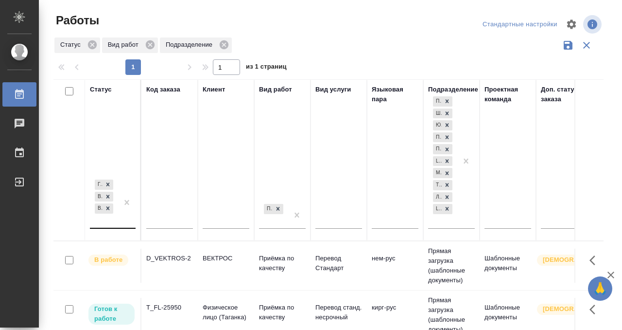
click at [111, 222] on div "[PERSON_NAME] к работе В работе В ожидании" at bounding box center [104, 202] width 28 height 50
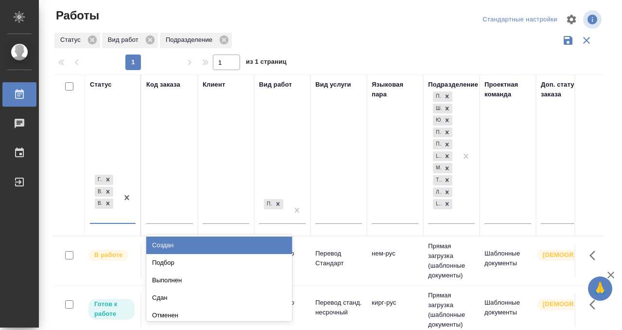
scroll to position [5, 0]
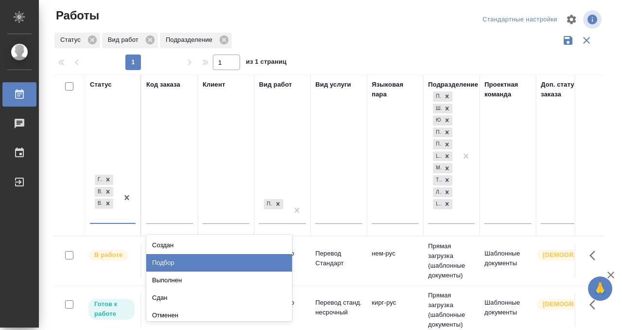
click at [168, 261] on div "Подбор" at bounding box center [219, 262] width 146 height 17
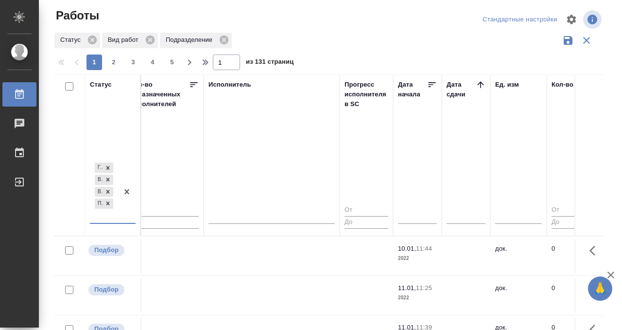
scroll to position [0, 585]
click at [482, 83] on icon at bounding box center [479, 85] width 10 height 10
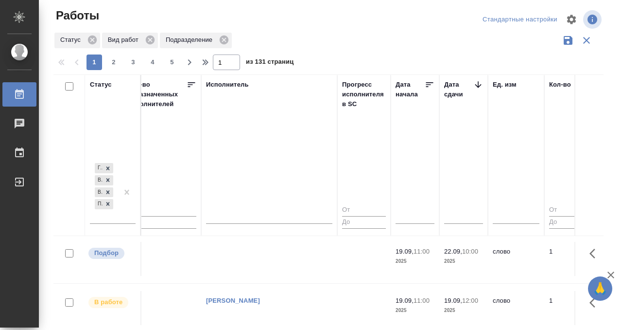
scroll to position [243, 586]
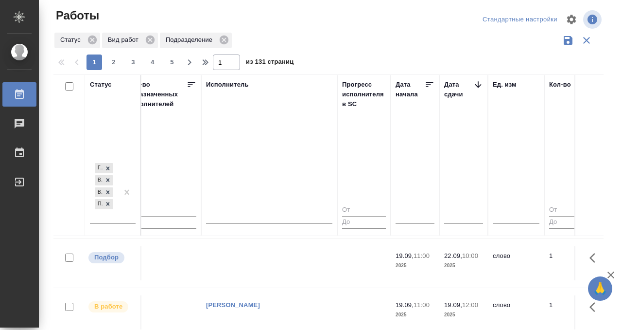
click at [265, 249] on td at bounding box center [269, 263] width 136 height 34
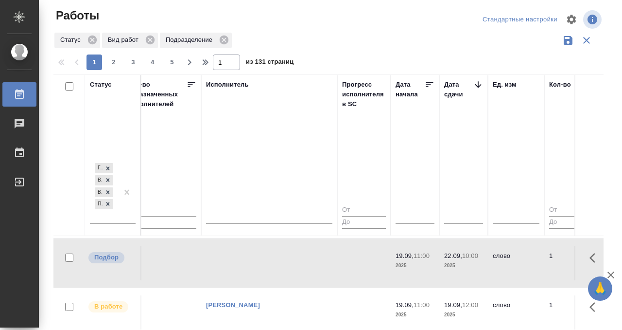
click at [264, 249] on td at bounding box center [269, 263] width 136 height 34
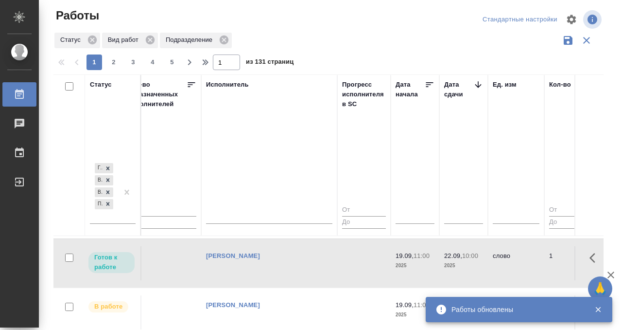
click at [15, 96] on div "Работы" at bounding box center [7, 94] width 24 height 15
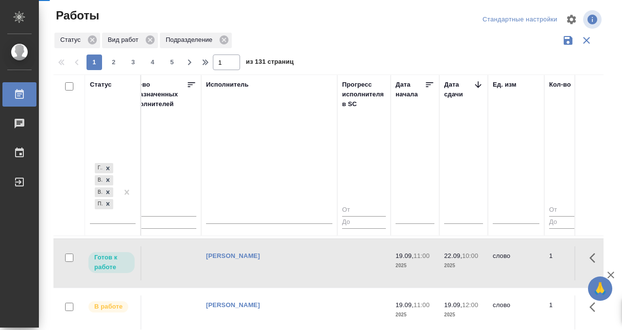
scroll to position [383, 586]
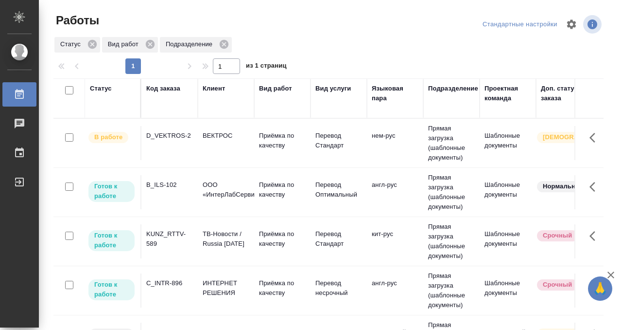
click at [105, 94] on div "Статус" at bounding box center [113, 98] width 46 height 29
click at [104, 92] on div "Статус" at bounding box center [101, 89] width 22 height 10
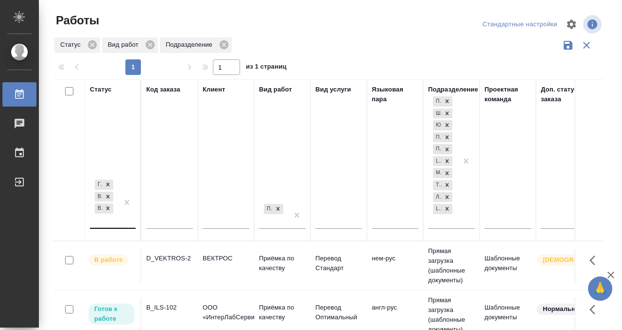
click at [102, 223] on div "[PERSON_NAME] к работе В работе В ожидании" at bounding box center [104, 202] width 28 height 50
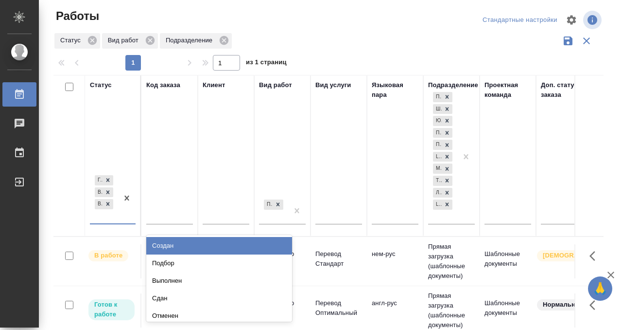
scroll to position [5, 0]
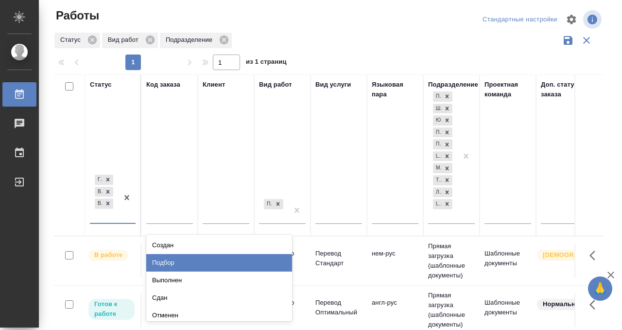
click at [192, 257] on div "Подбор" at bounding box center [219, 262] width 146 height 17
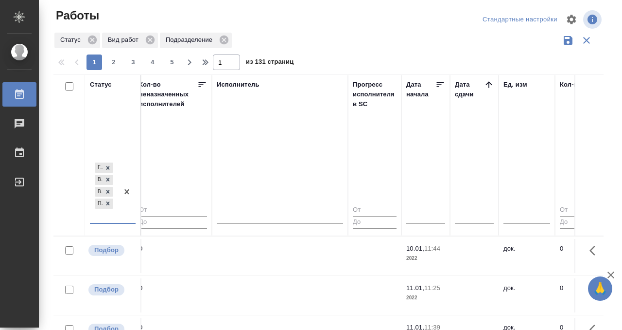
scroll to position [0, 581]
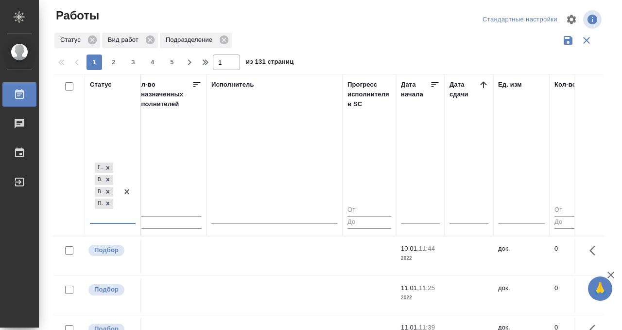
click at [484, 81] on icon at bounding box center [484, 85] width 10 height 10
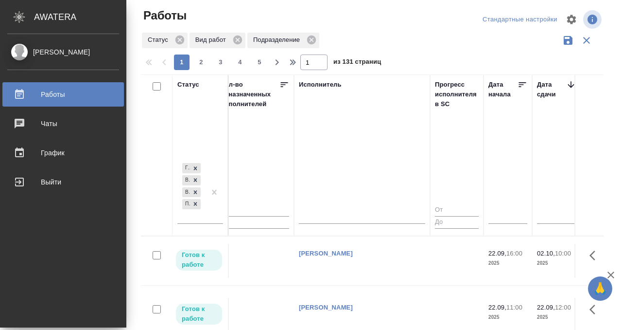
click at [19, 90] on icon at bounding box center [19, 94] width 9 height 10
